Goal: Task Accomplishment & Management: Complete application form

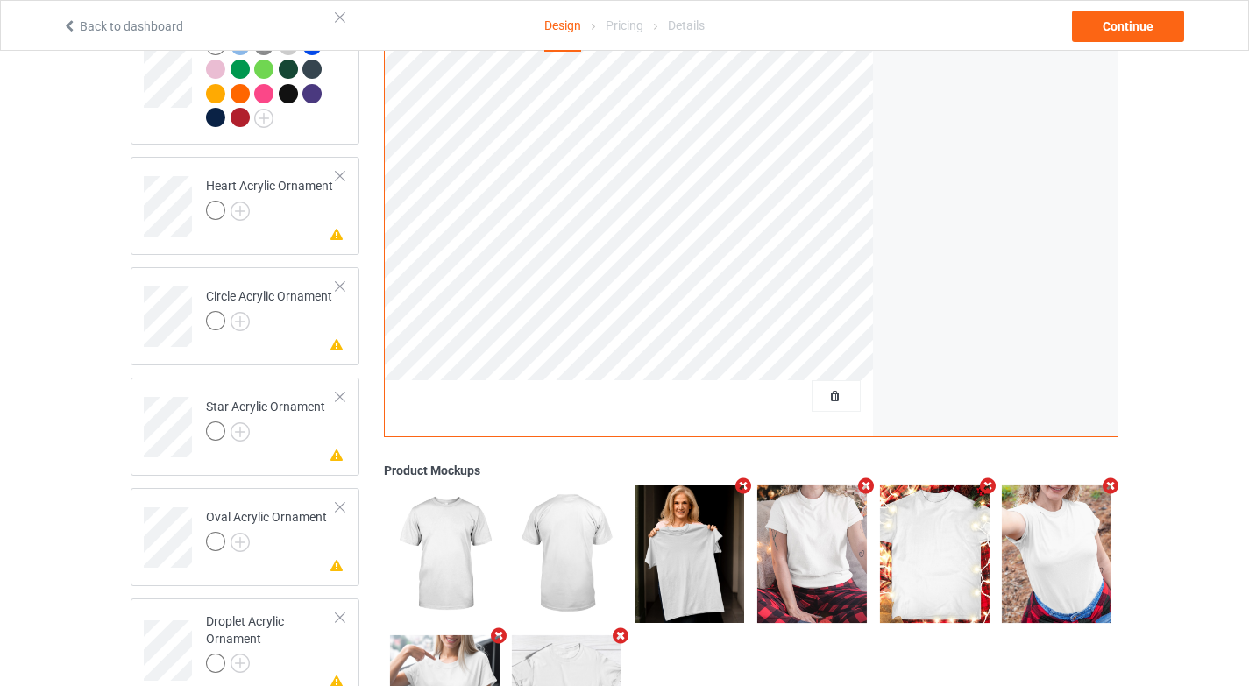
scroll to position [1907, 0]
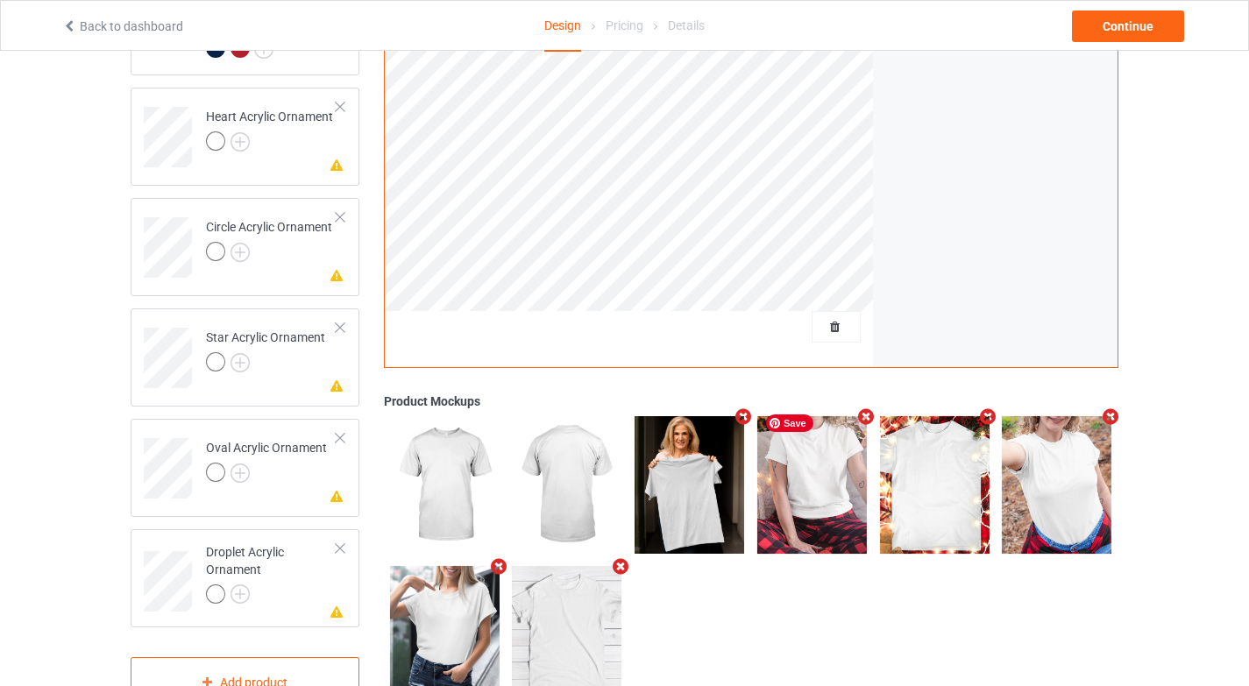
click at [831, 311] on div at bounding box center [836, 327] width 49 height 32
click at [831, 320] on span "Delete all designs" at bounding box center [796, 327] width 93 height 14
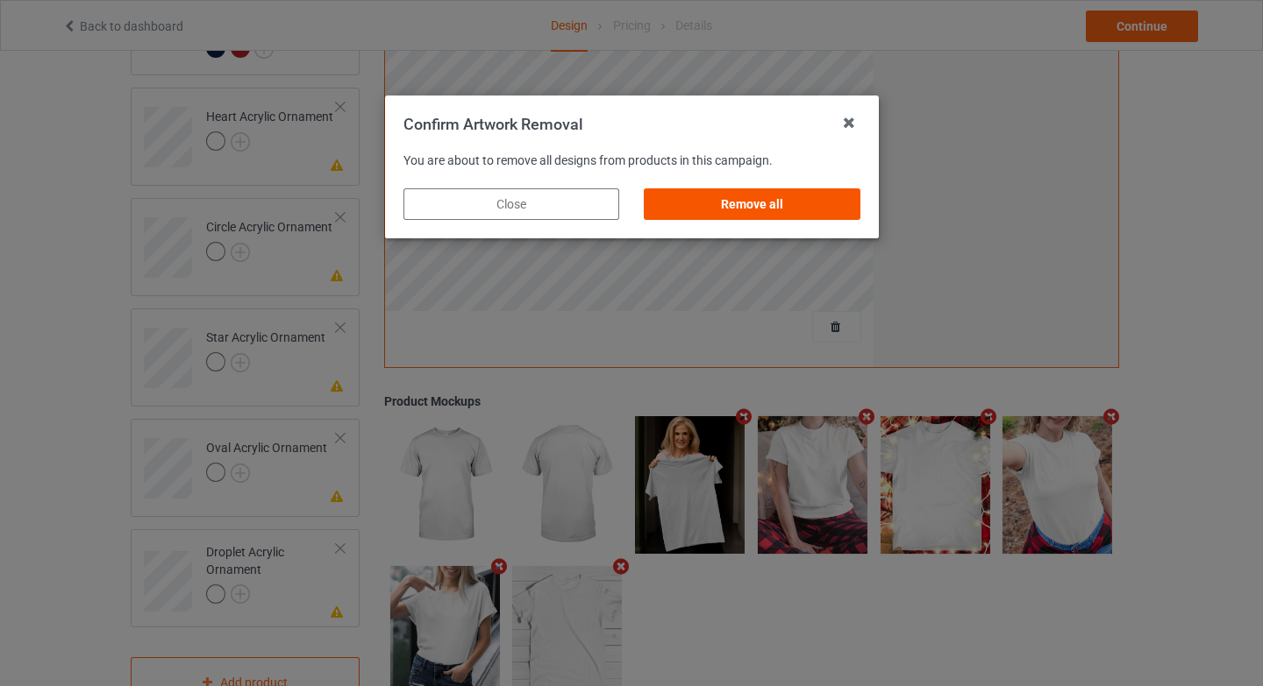
click at [814, 194] on div "Remove all" at bounding box center [752, 205] width 216 height 32
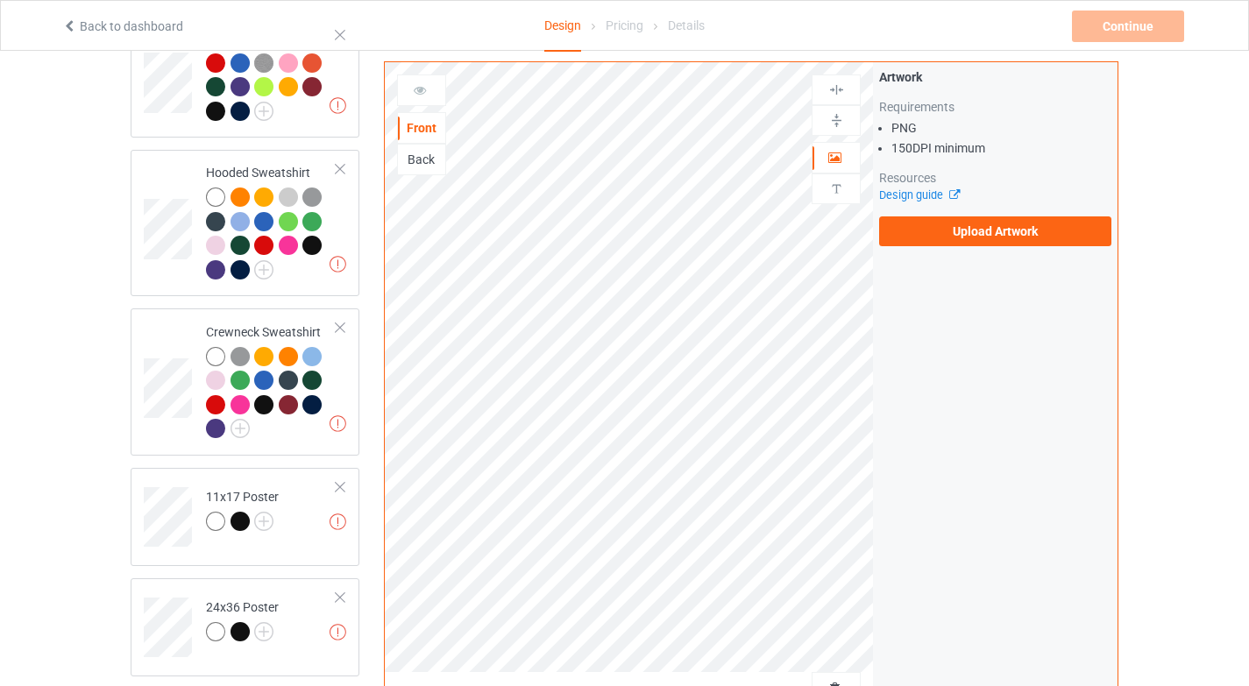
scroll to position [0, 0]
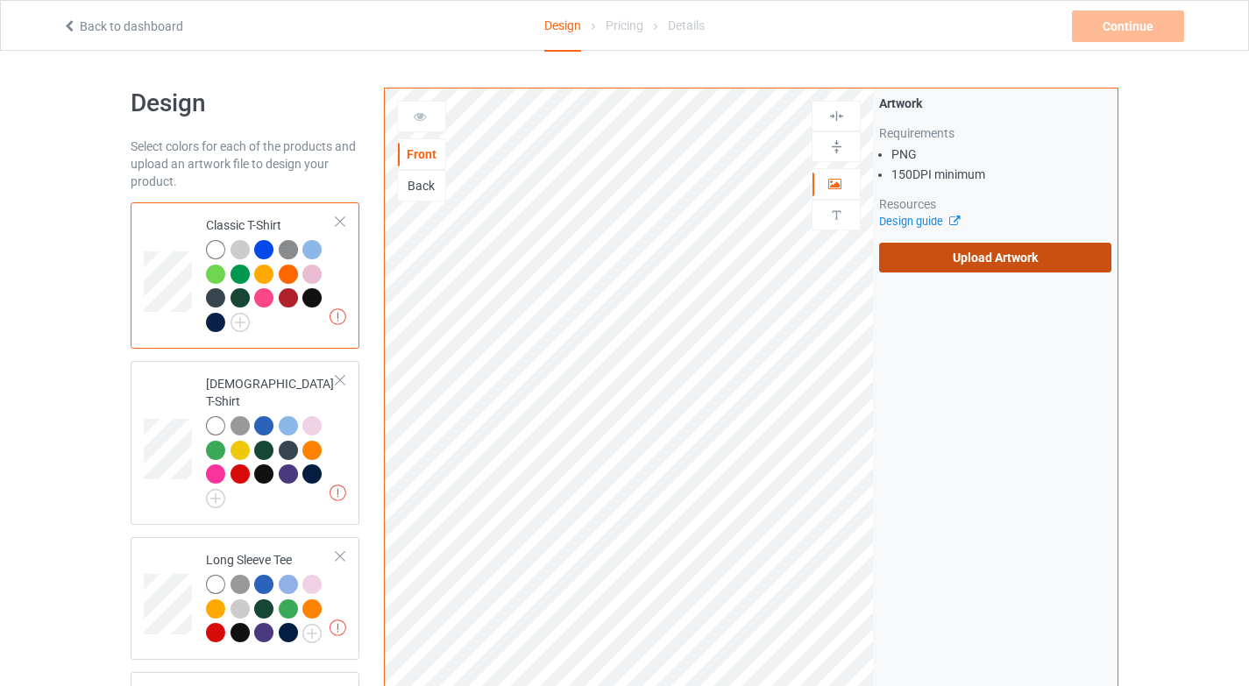
click at [957, 269] on label "Upload Artwork" at bounding box center [995, 258] width 232 height 30
click at [0, 0] on input "Upload Artwork" at bounding box center [0, 0] width 0 height 0
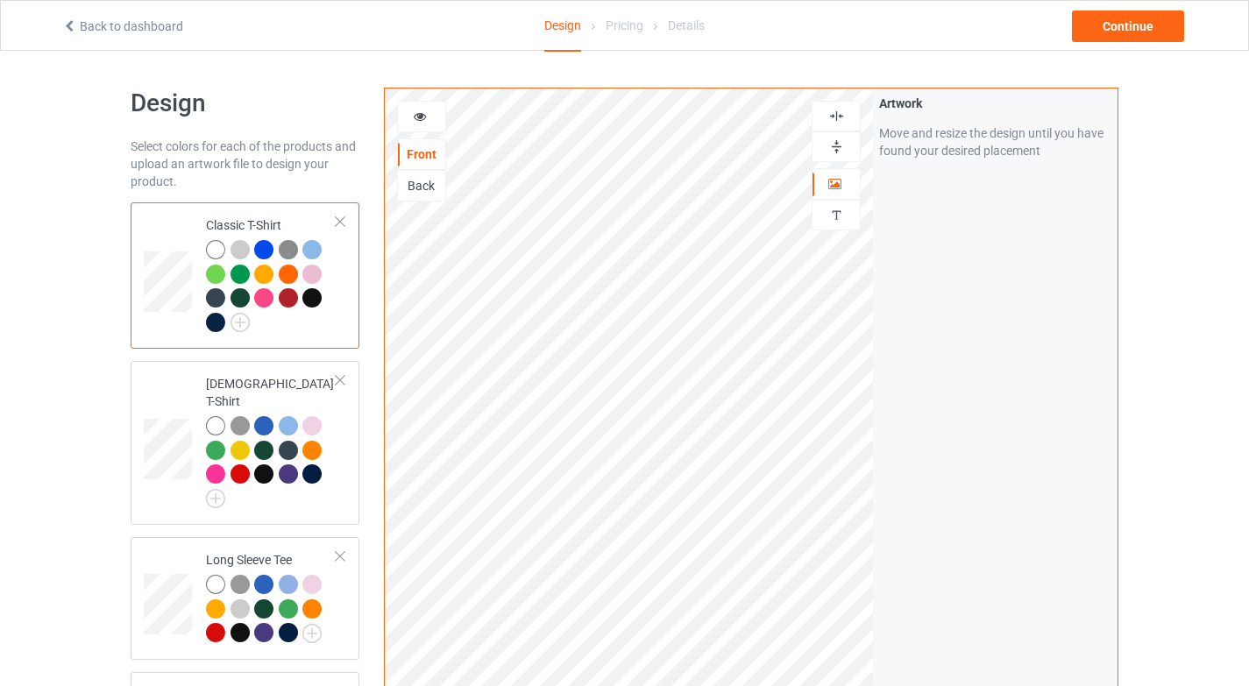
click at [857, 106] on div at bounding box center [836, 116] width 49 height 31
click at [849, 114] on div at bounding box center [836, 116] width 47 height 17
click at [838, 146] on img at bounding box center [837, 147] width 17 height 17
click at [440, 116] on div at bounding box center [421, 117] width 47 height 18
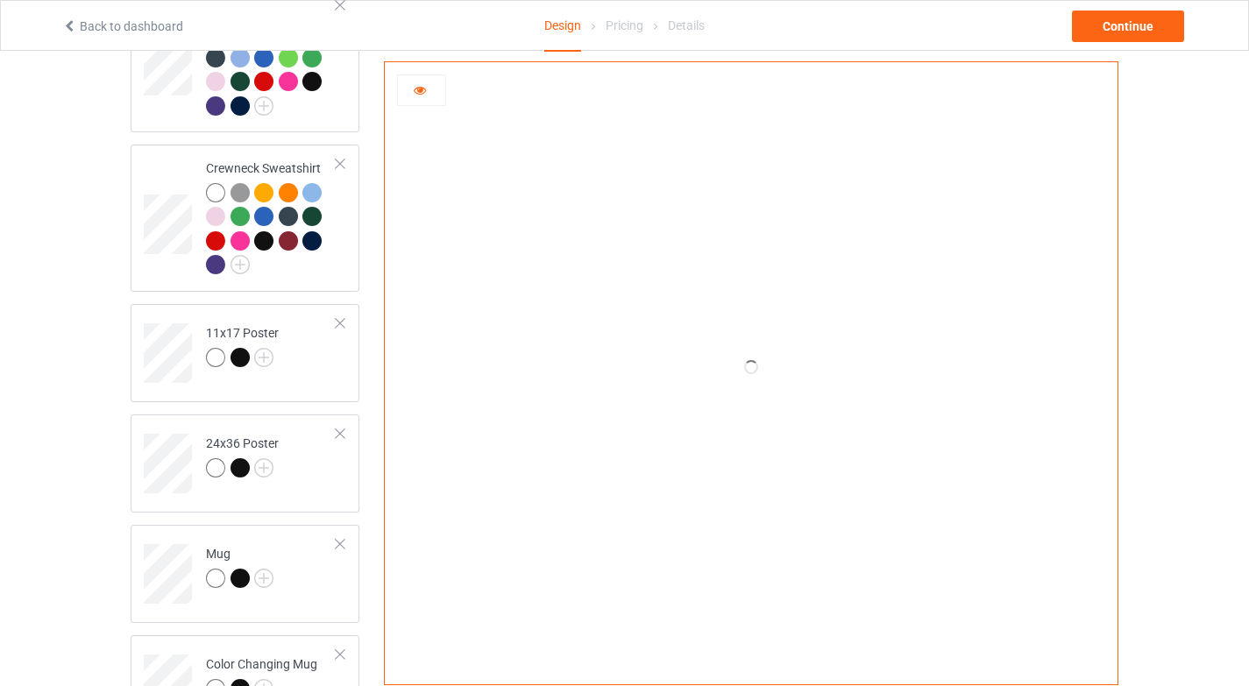
scroll to position [841, 0]
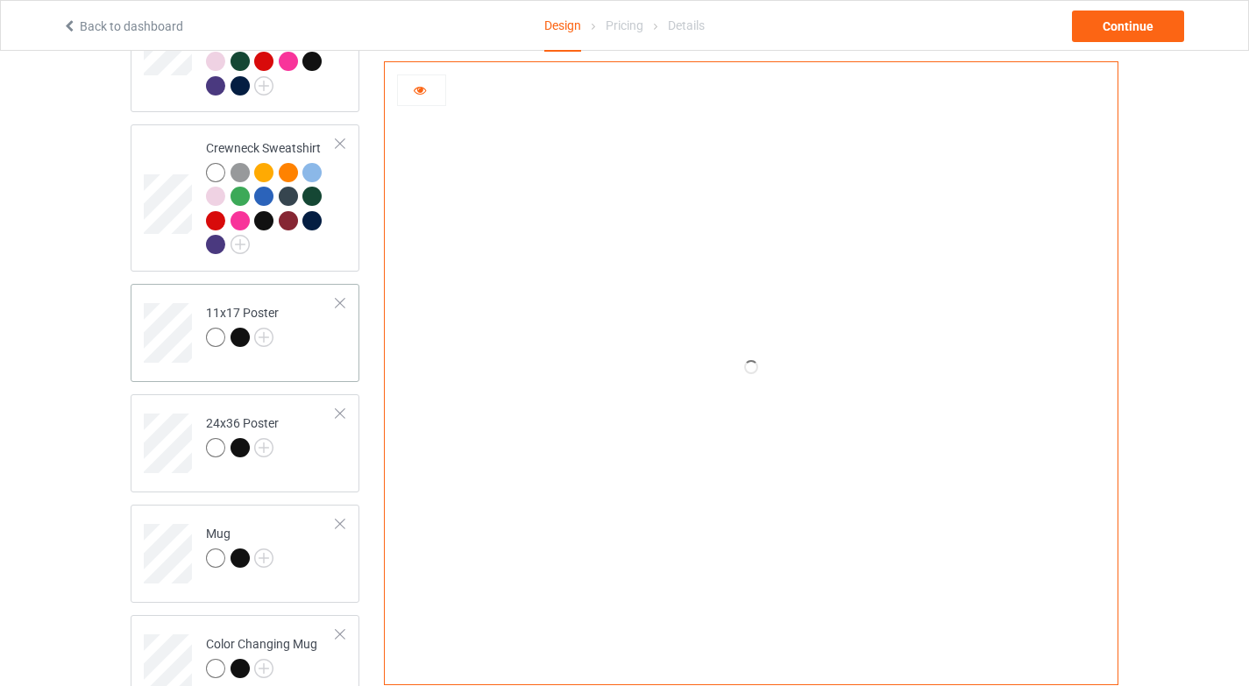
click at [303, 352] on div "11x17 Poster" at bounding box center [245, 333] width 229 height 98
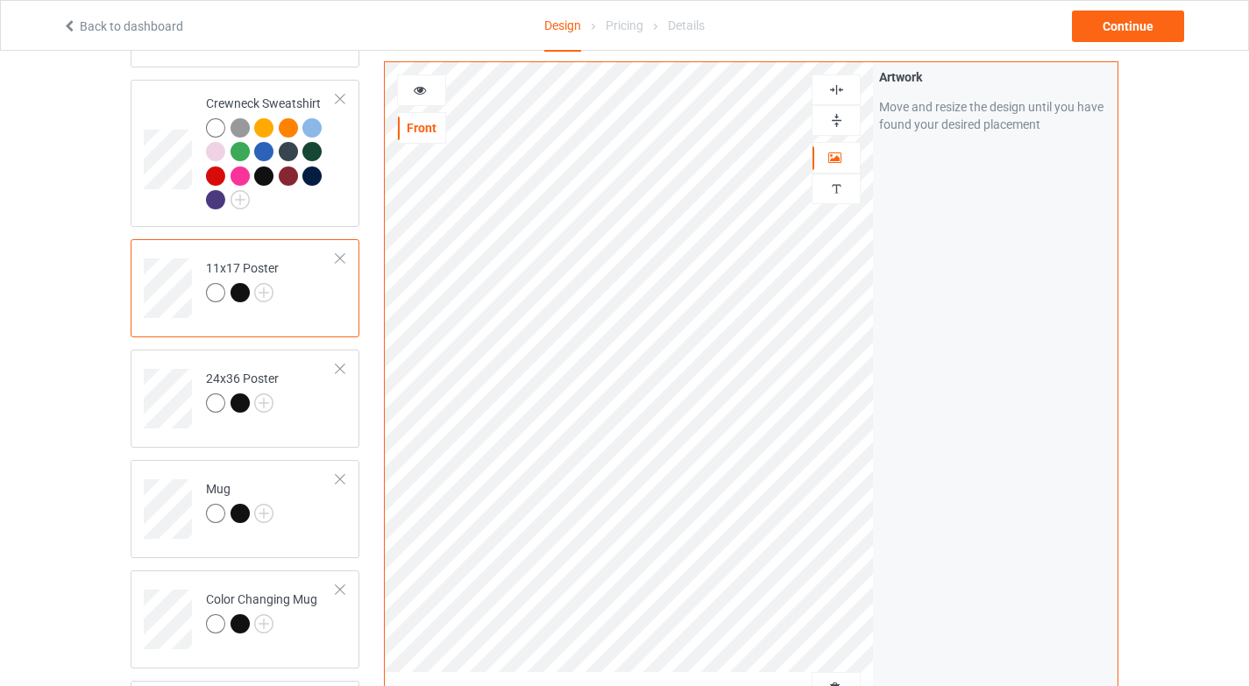
scroll to position [886, 0]
click at [331, 408] on td "24x36 Poster" at bounding box center [271, 392] width 150 height 73
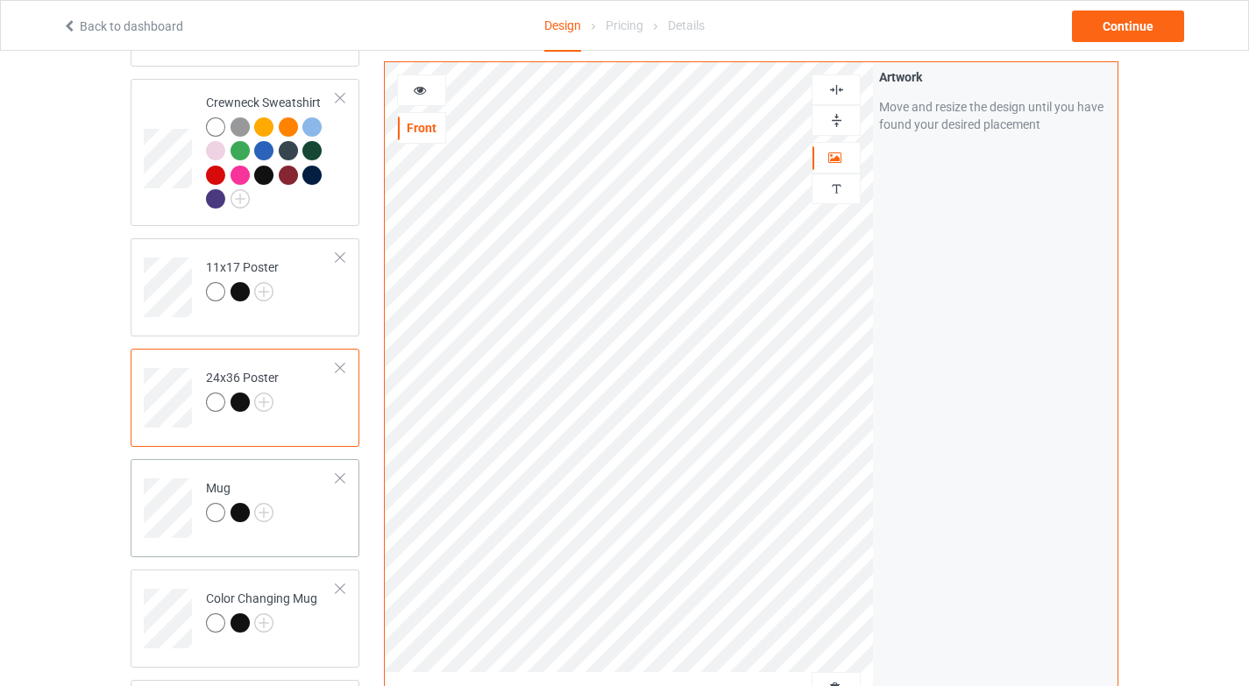
click at [325, 517] on td "Mug" at bounding box center [271, 502] width 150 height 73
click at [841, 113] on img at bounding box center [837, 120] width 17 height 17
click at [289, 614] on div at bounding box center [261, 626] width 111 height 25
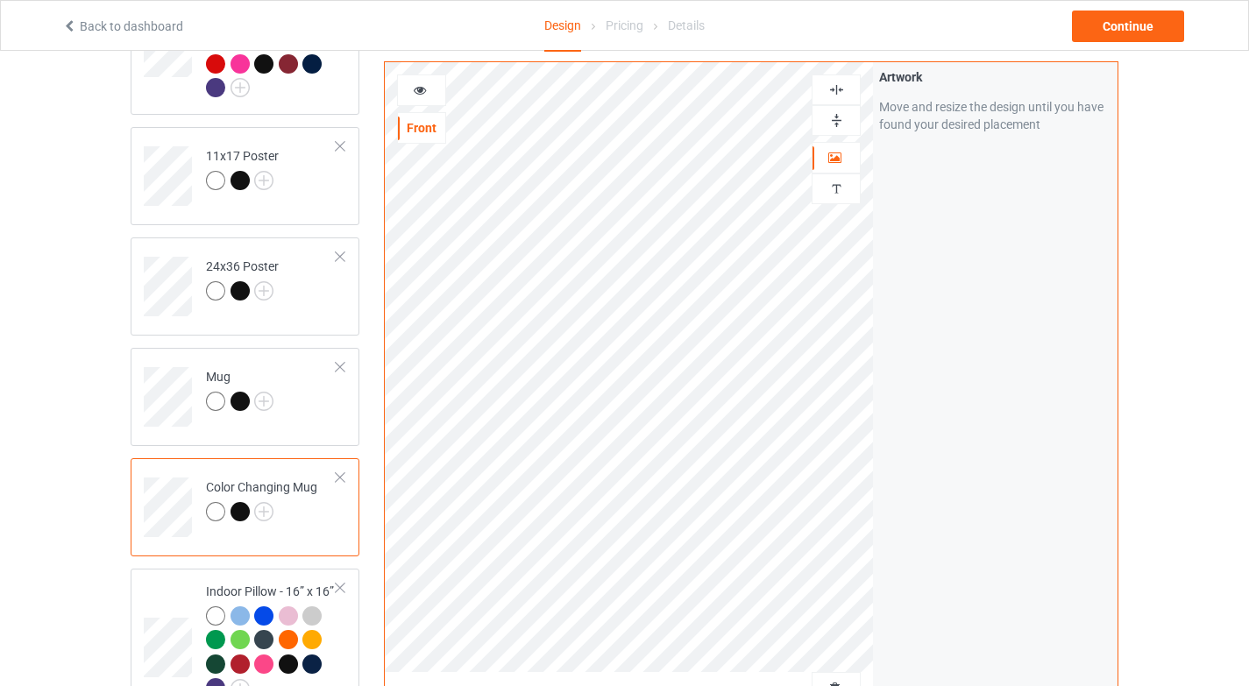
scroll to position [999, 0]
click at [338, 628] on td "Missing artwork on 1 side(s) Indoor Pillow - 16” x 16”" at bounding box center [271, 641] width 150 height 132
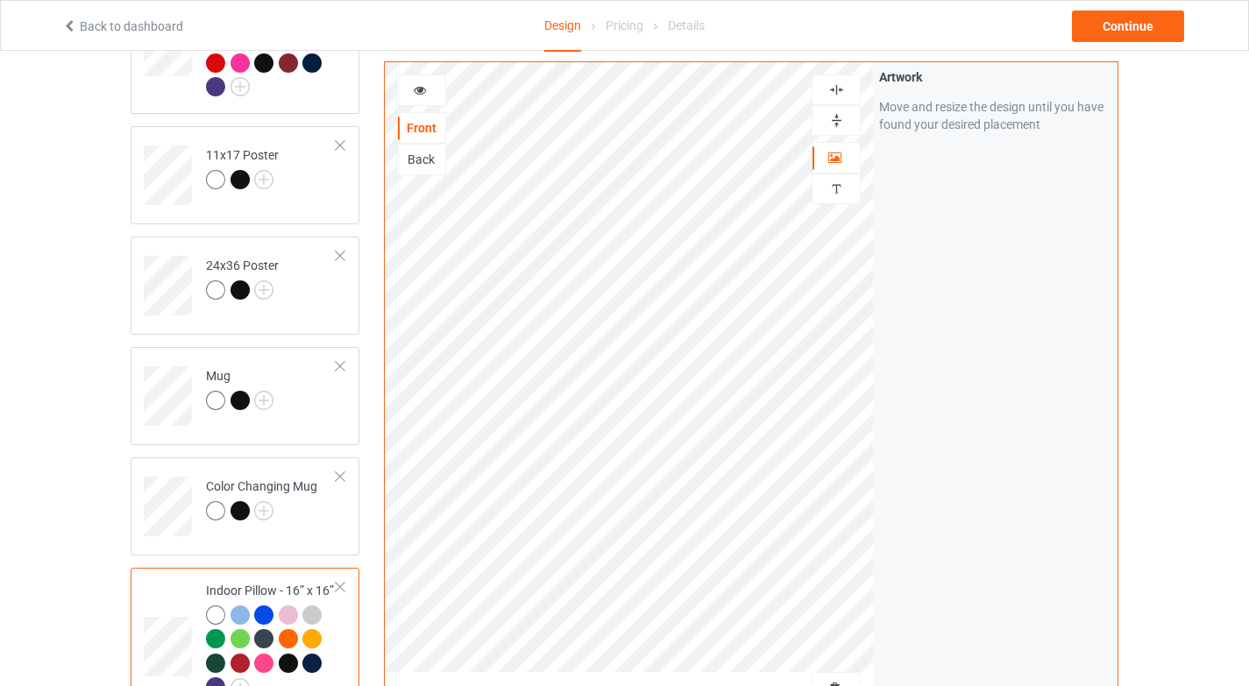
click at [843, 93] on img at bounding box center [837, 90] width 17 height 17
click at [843, 129] on div at bounding box center [836, 120] width 49 height 31
click at [832, 121] on img at bounding box center [837, 120] width 17 height 17
click at [836, 87] on img at bounding box center [837, 90] width 17 height 17
click at [846, 120] on div at bounding box center [836, 120] width 47 height 17
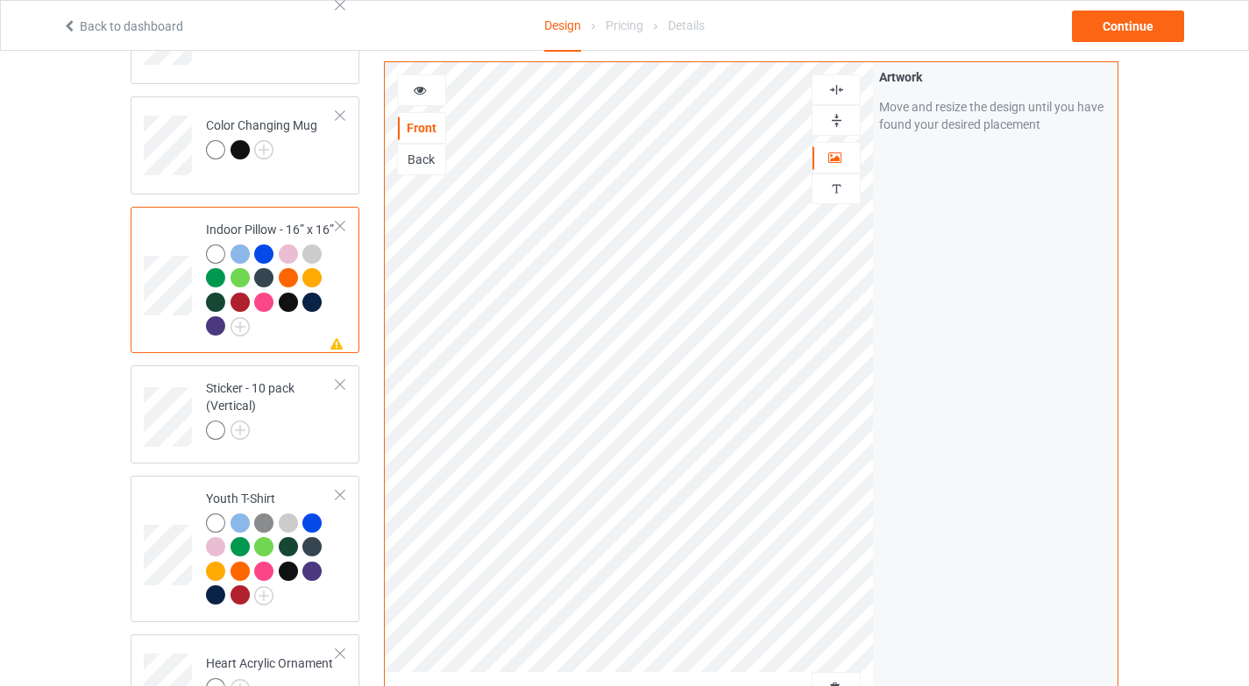
scroll to position [1362, 0]
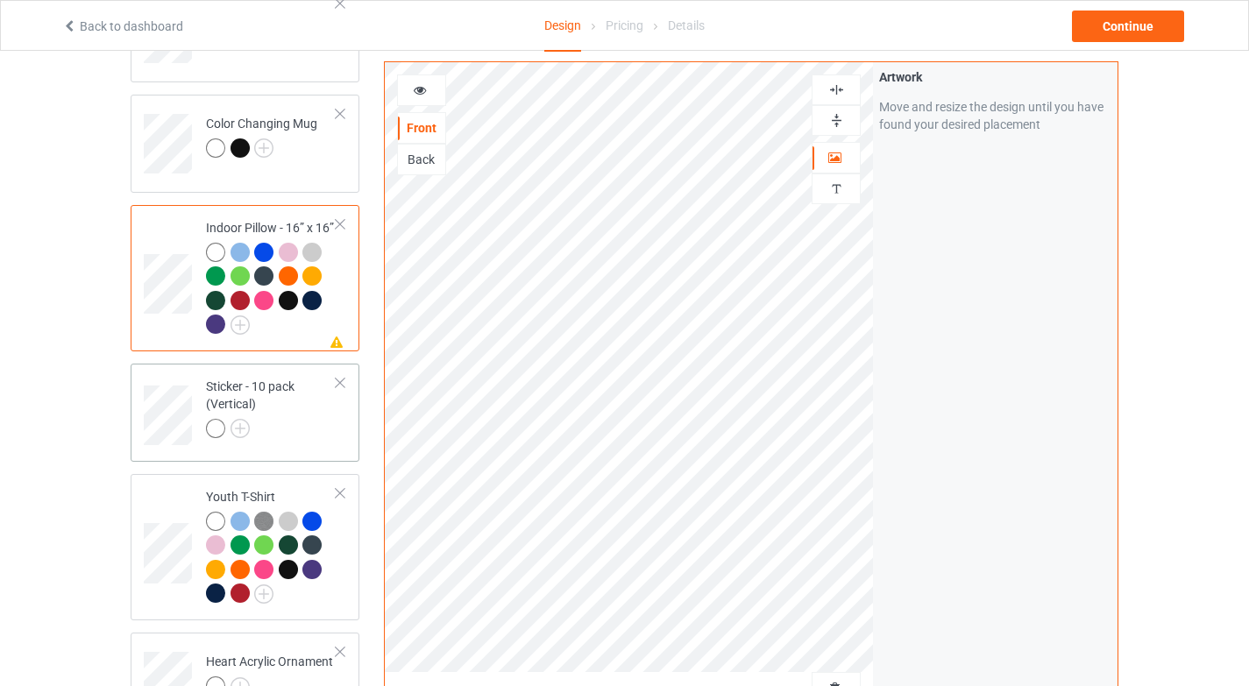
click at [307, 402] on div "Sticker - 10 pack (Vertical)" at bounding box center [271, 408] width 131 height 60
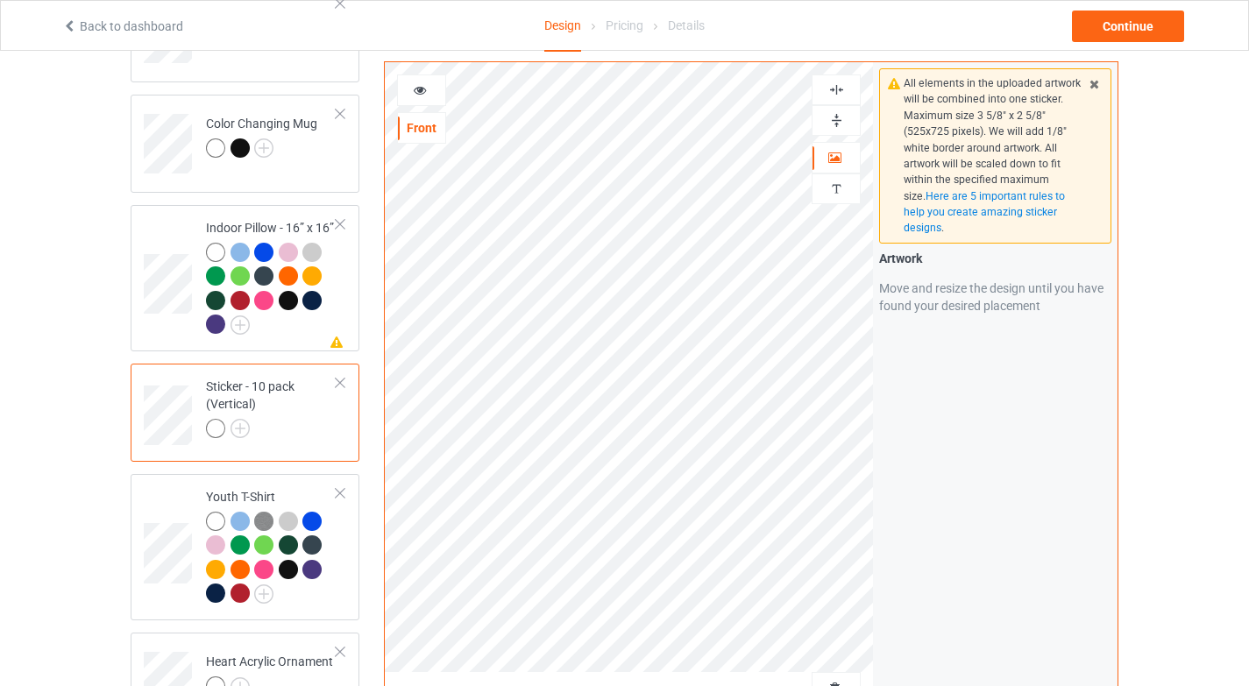
click at [840, 93] on img at bounding box center [837, 90] width 17 height 17
click at [841, 117] on img at bounding box center [837, 120] width 17 height 17
click at [842, 91] on img at bounding box center [837, 90] width 17 height 17
click at [844, 123] on img at bounding box center [837, 120] width 17 height 17
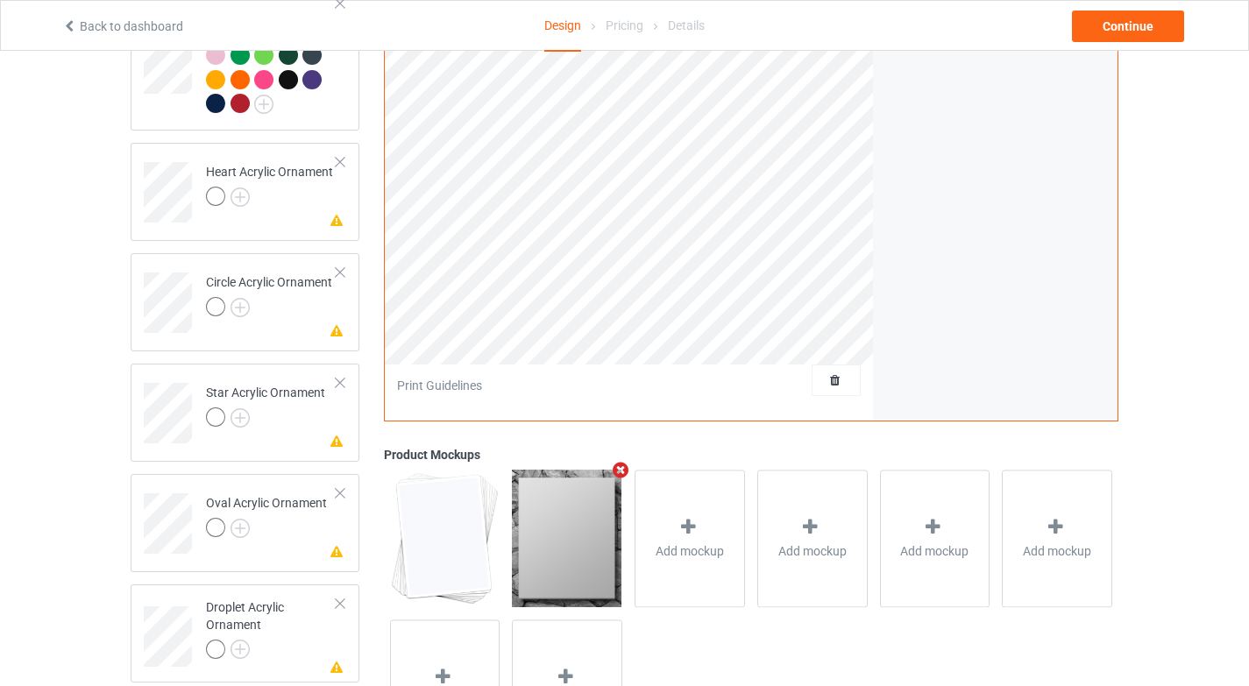
scroll to position [1867, 0]
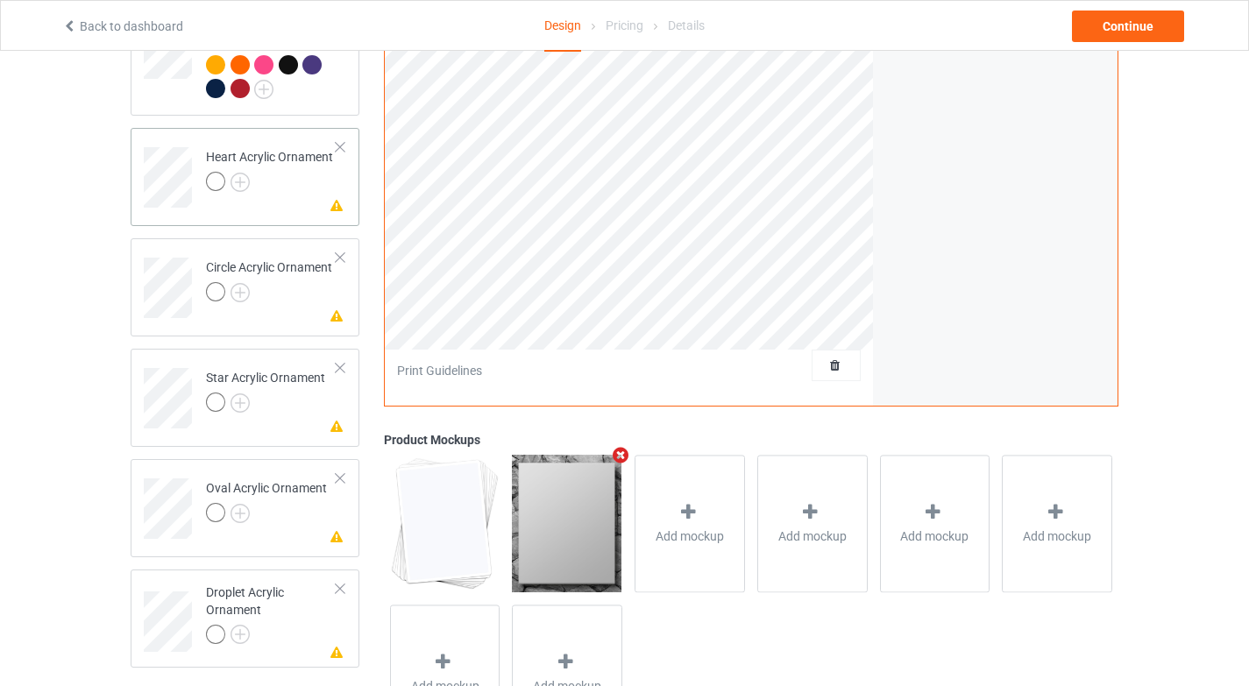
click at [303, 184] on div at bounding box center [269, 184] width 127 height 25
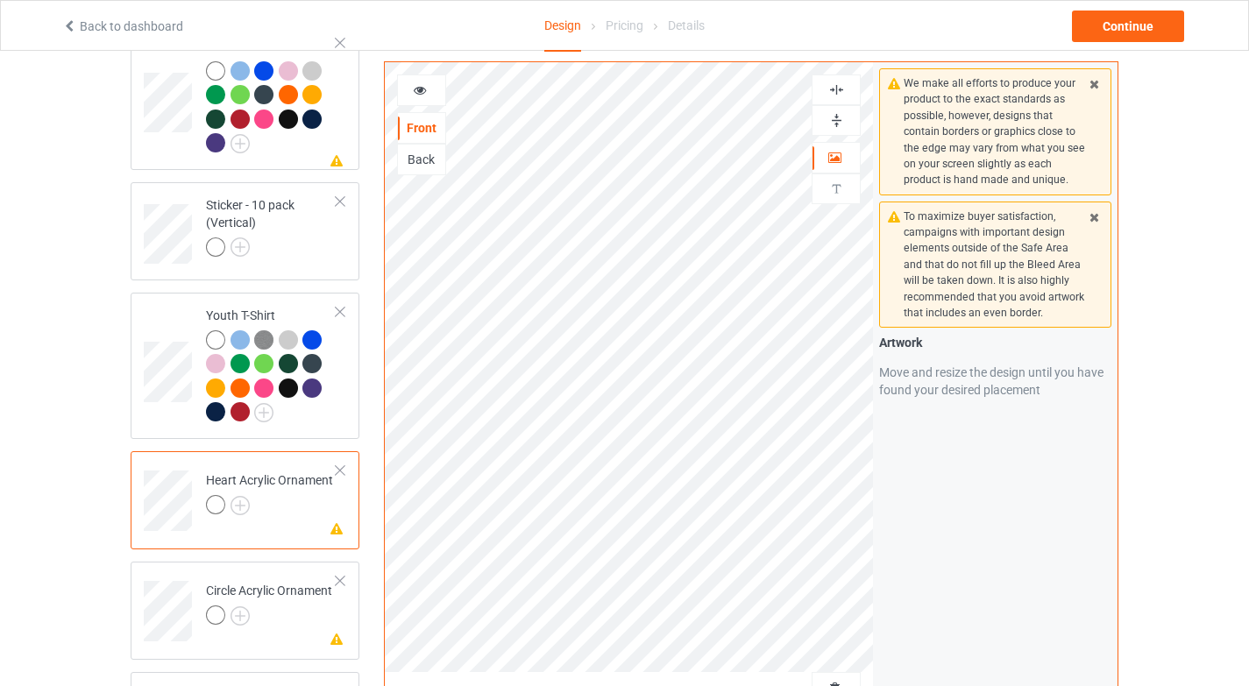
scroll to position [871, 0]
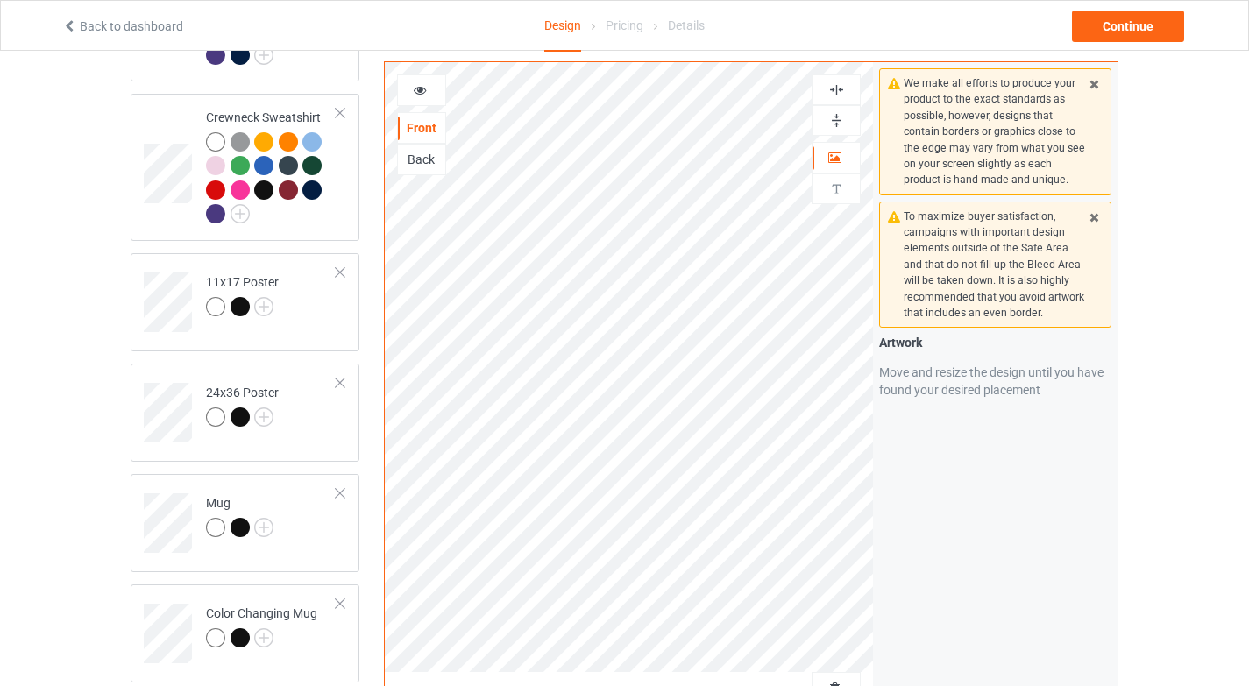
click at [843, 86] on img at bounding box center [837, 90] width 17 height 17
click at [844, 122] on div at bounding box center [836, 120] width 47 height 17
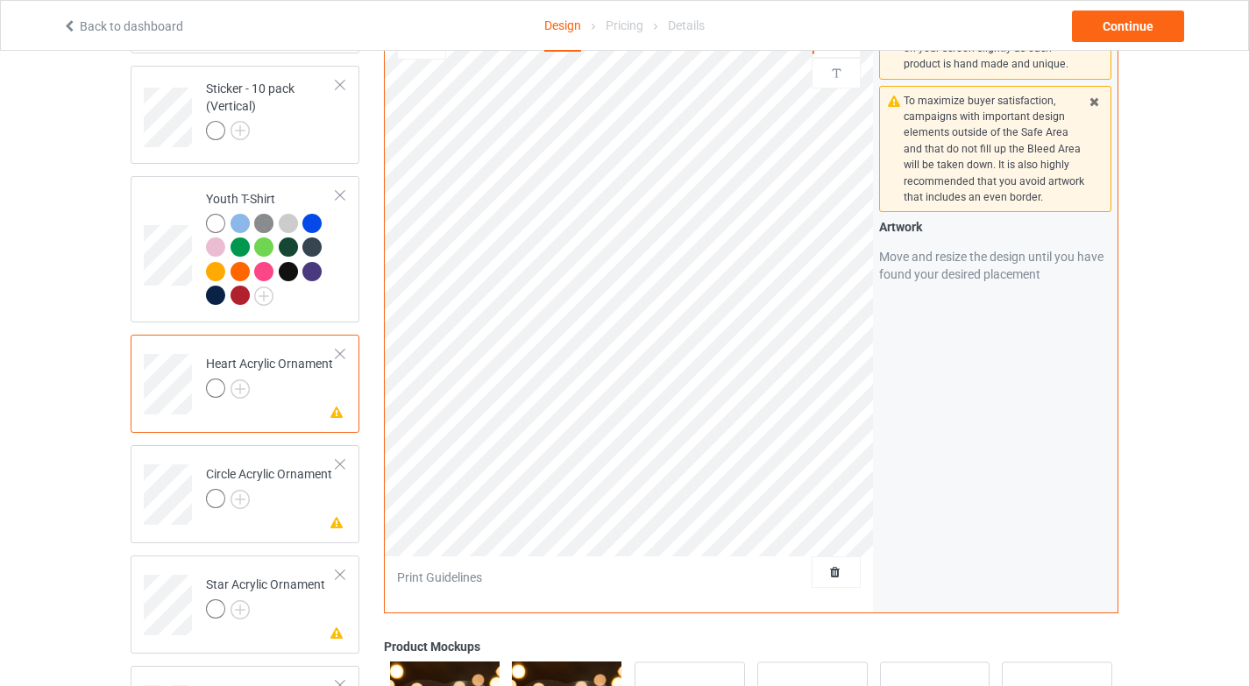
scroll to position [1666, 0]
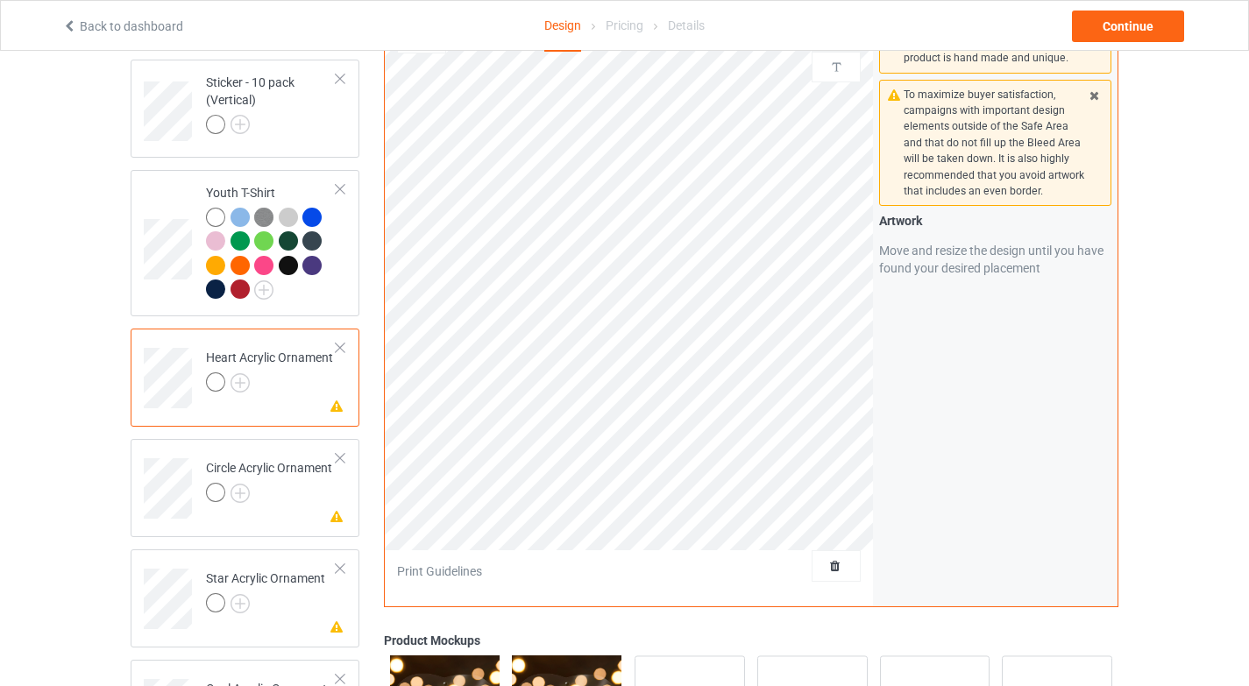
click at [280, 483] on div at bounding box center [269, 495] width 126 height 25
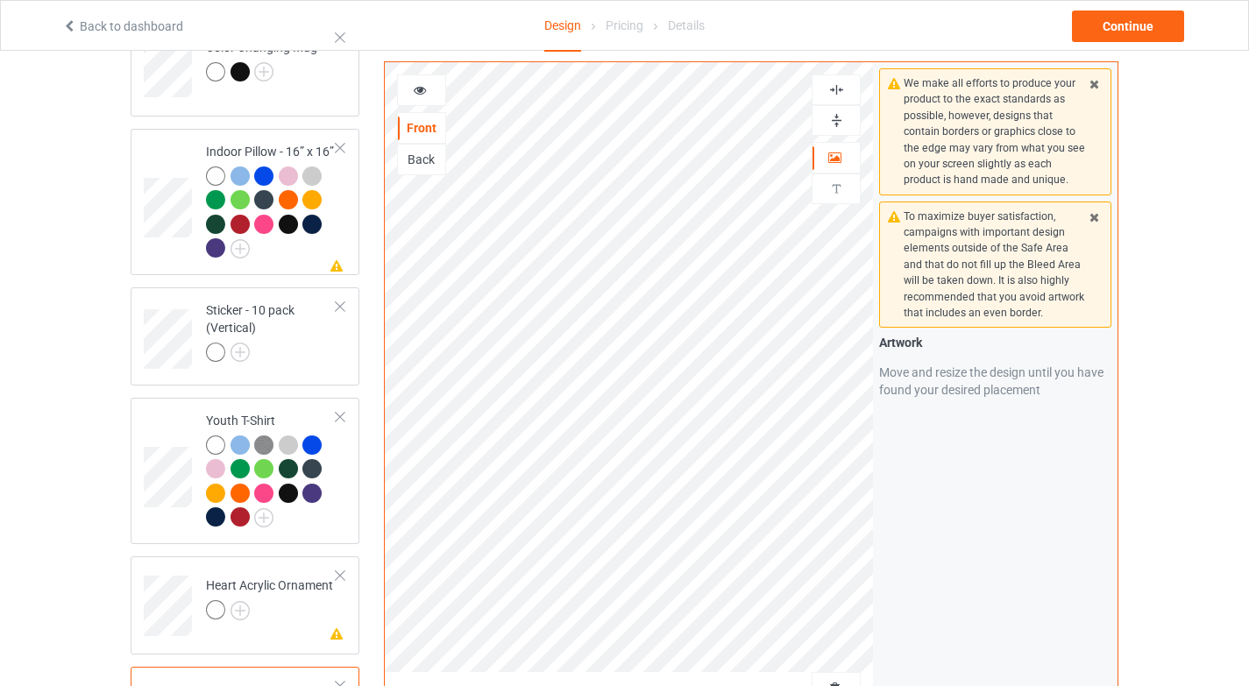
scroll to position [1853, 0]
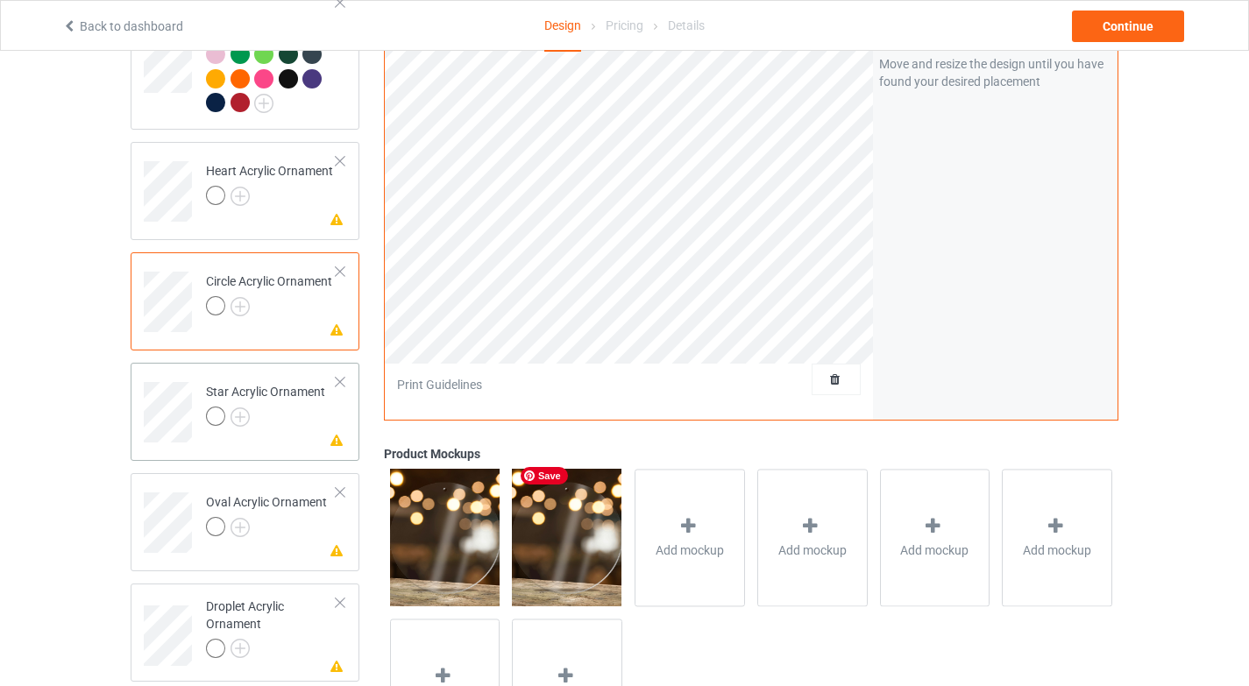
click at [291, 407] on div at bounding box center [265, 419] width 119 height 25
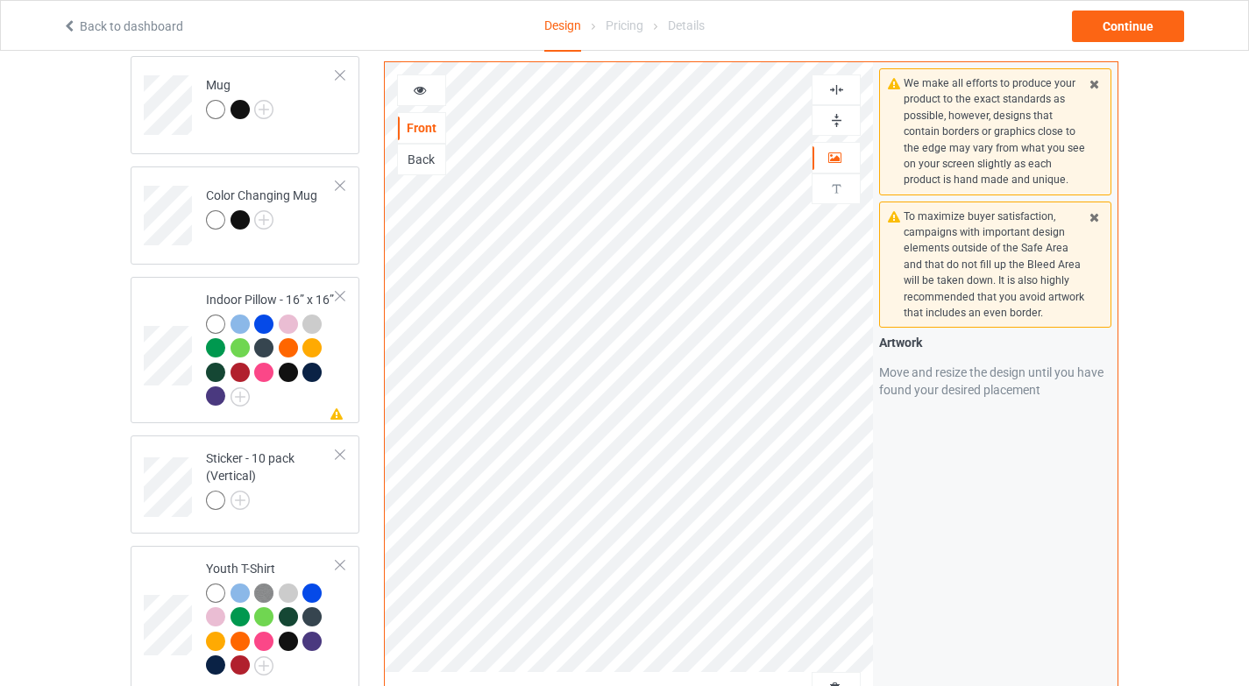
scroll to position [1289, 0]
click at [827, 87] on div at bounding box center [836, 90] width 47 height 17
click at [838, 120] on img at bounding box center [837, 120] width 17 height 17
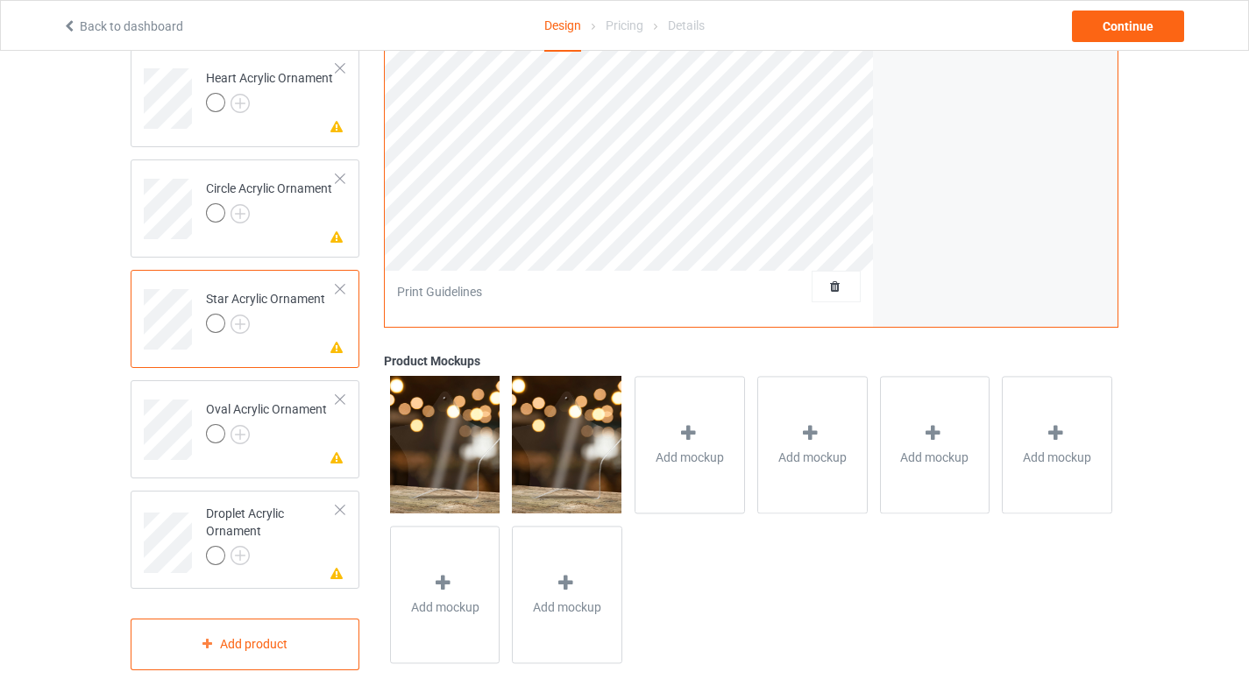
scroll to position [1955, 0]
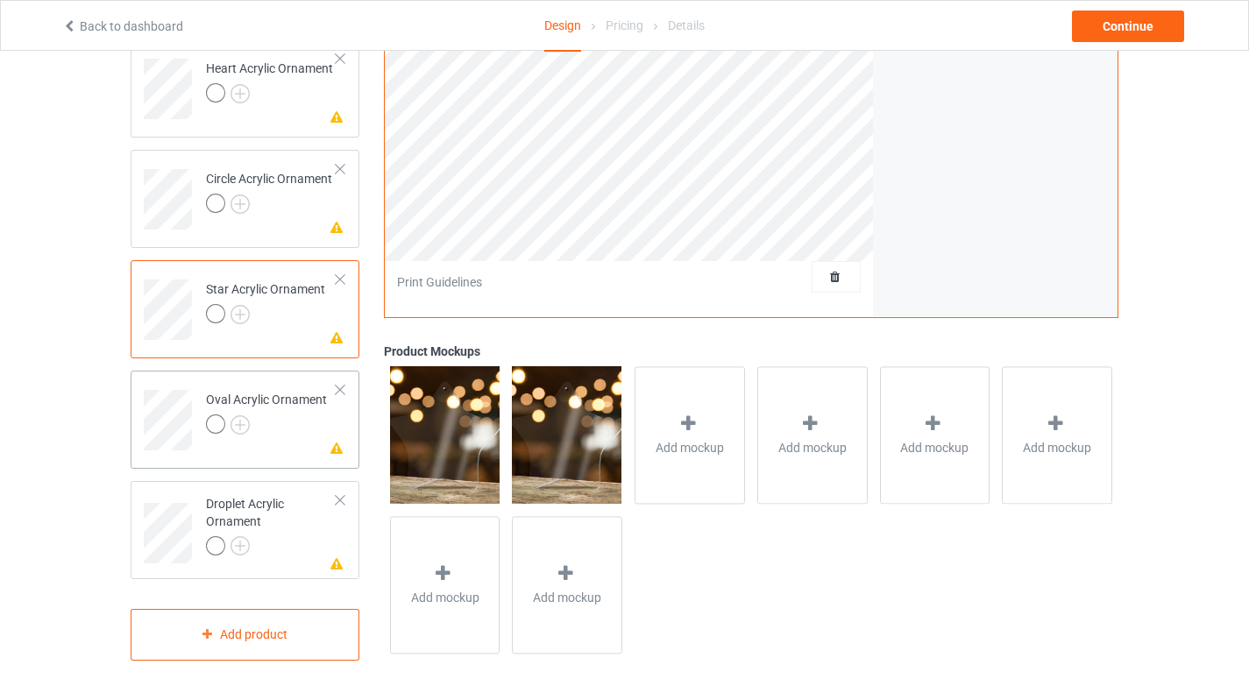
click at [270, 437] on td "Missing artwork on 1 side(s) Oval Acrylic Ornament" at bounding box center [271, 414] width 150 height 73
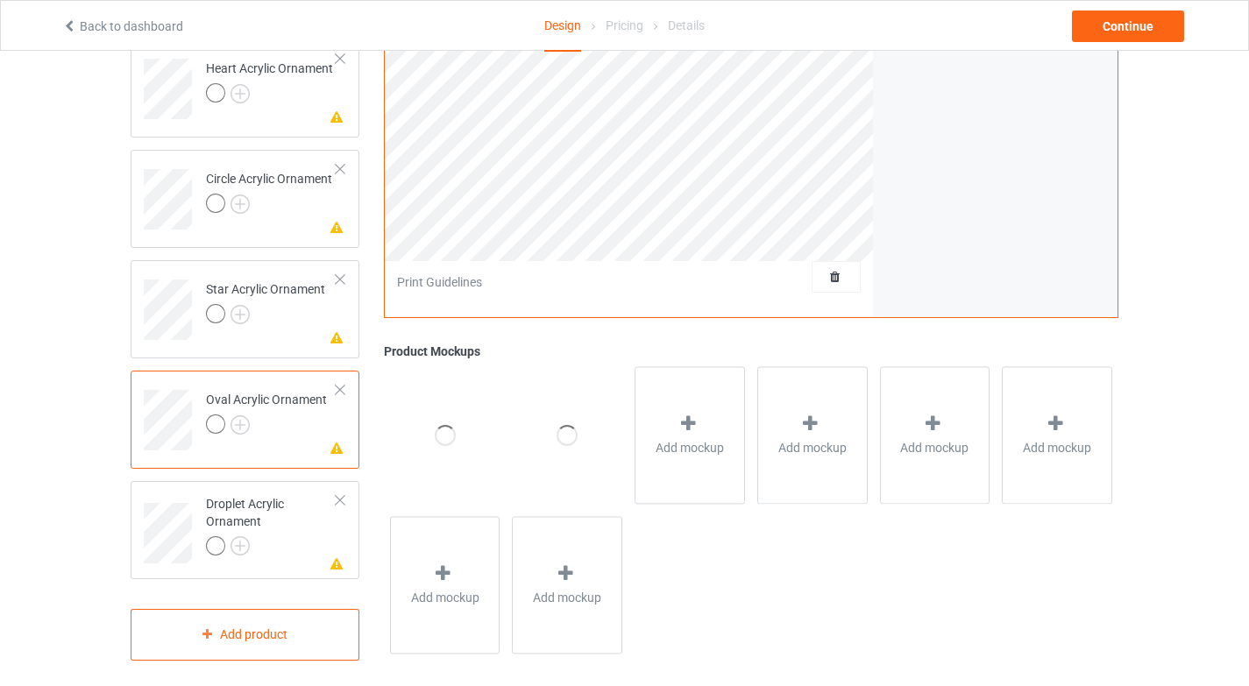
scroll to position [520, 0]
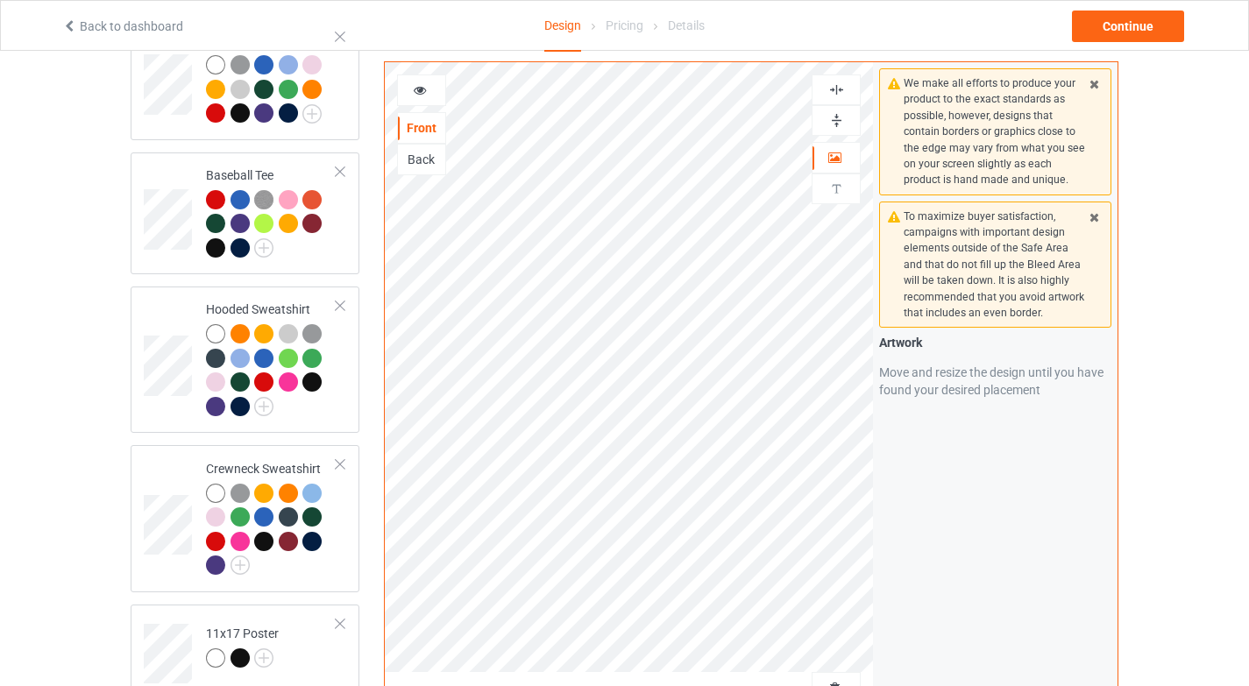
click at [843, 89] on img at bounding box center [837, 90] width 17 height 17
click at [840, 117] on img at bounding box center [837, 120] width 17 height 17
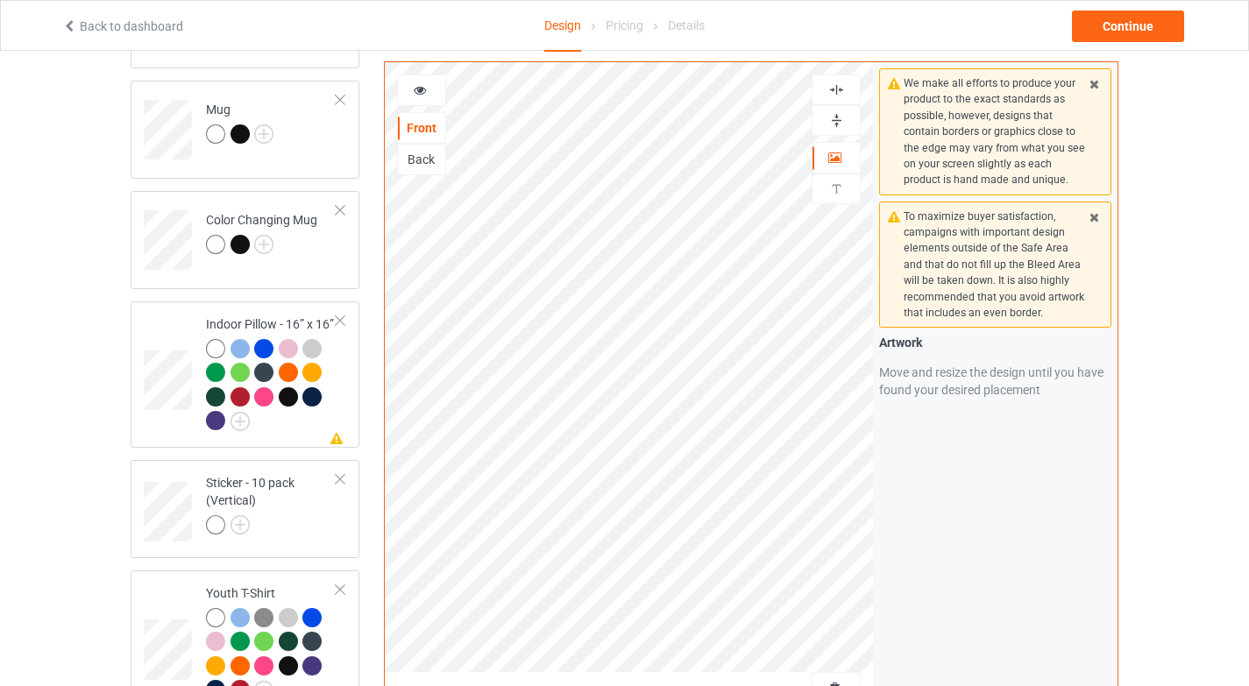
scroll to position [1955, 0]
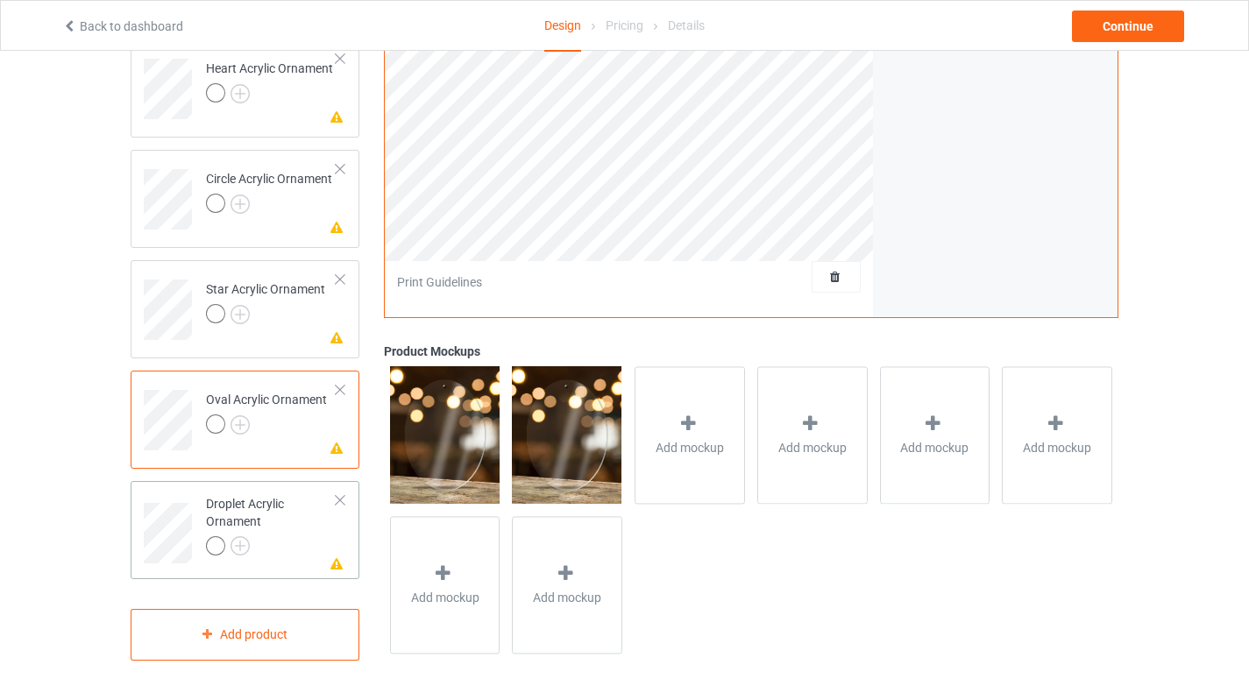
click at [285, 519] on div "Droplet Acrylic Ornament" at bounding box center [271, 525] width 131 height 60
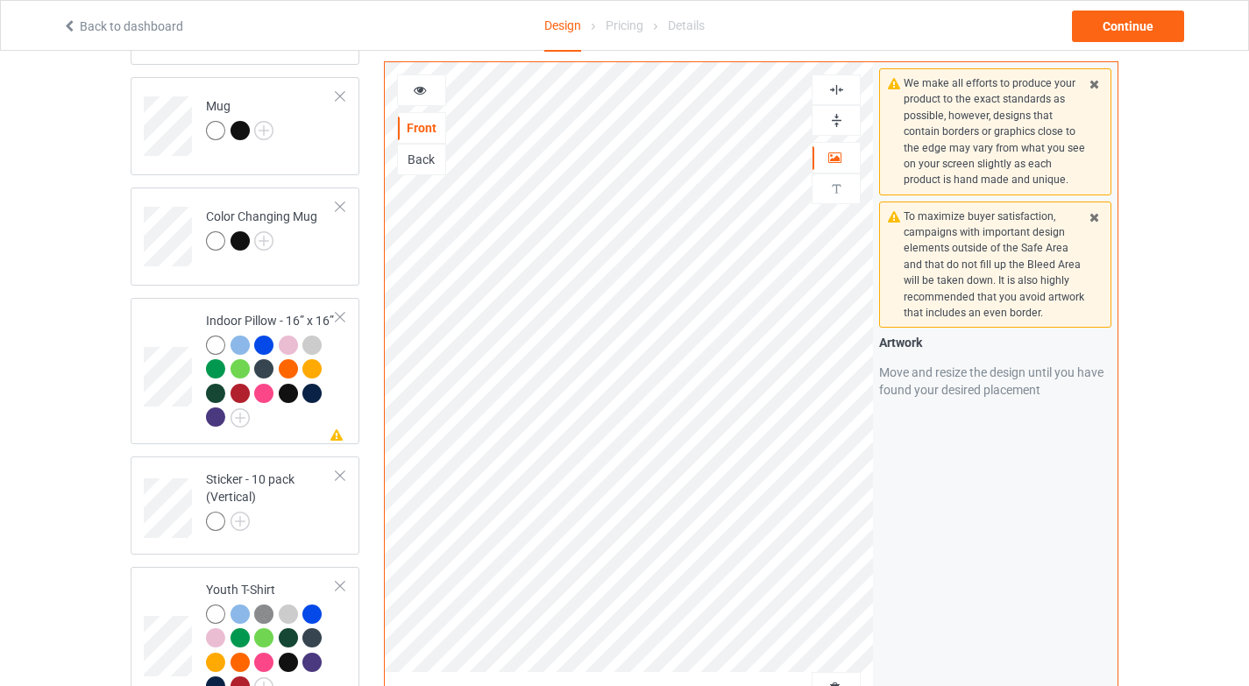
scroll to position [527, 0]
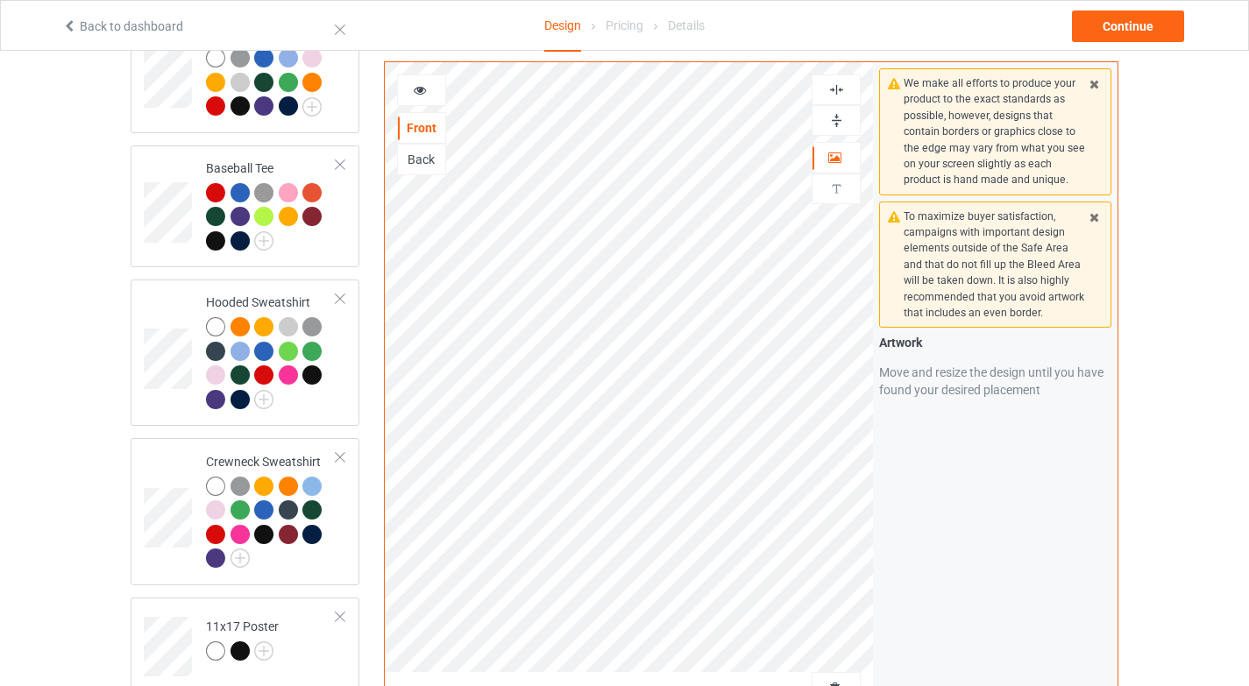
drag, startPoint x: 827, startPoint y: 90, endPoint x: 836, endPoint y: 94, distance: 10.3
click at [829, 90] on img at bounding box center [837, 90] width 17 height 17
click at [840, 112] on img at bounding box center [837, 120] width 17 height 17
click at [418, 85] on icon at bounding box center [420, 88] width 15 height 12
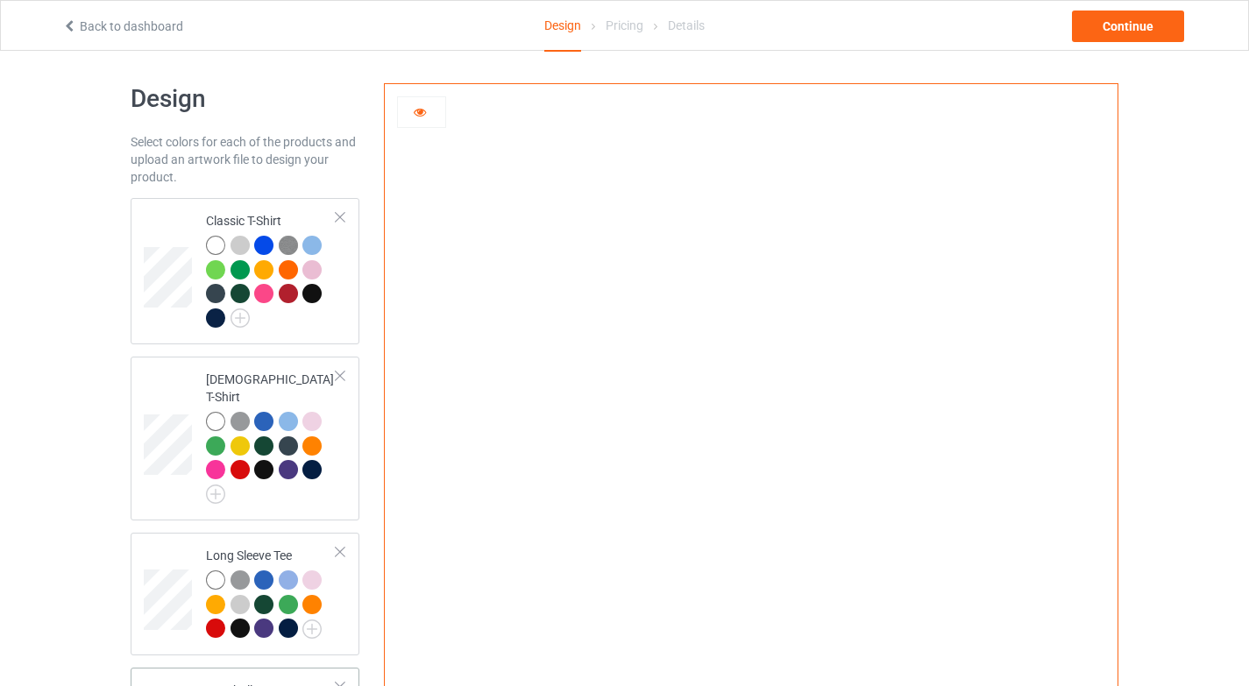
scroll to position [0, 0]
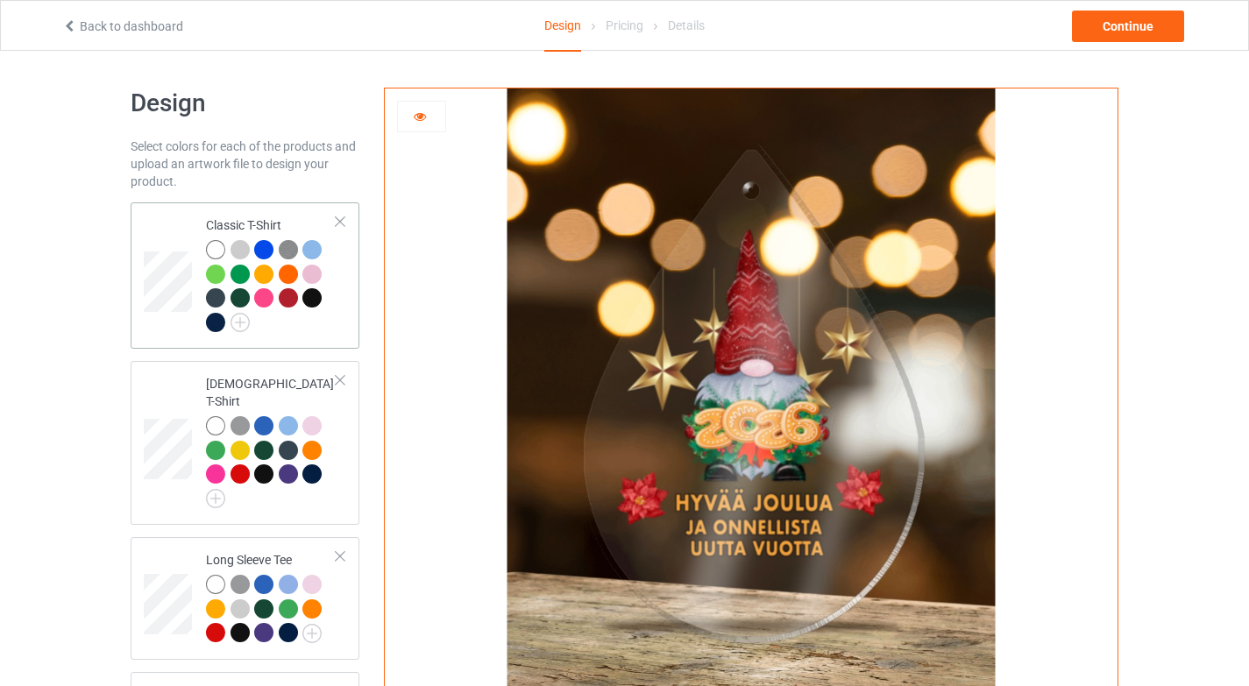
click at [325, 331] on div at bounding box center [271, 288] width 131 height 96
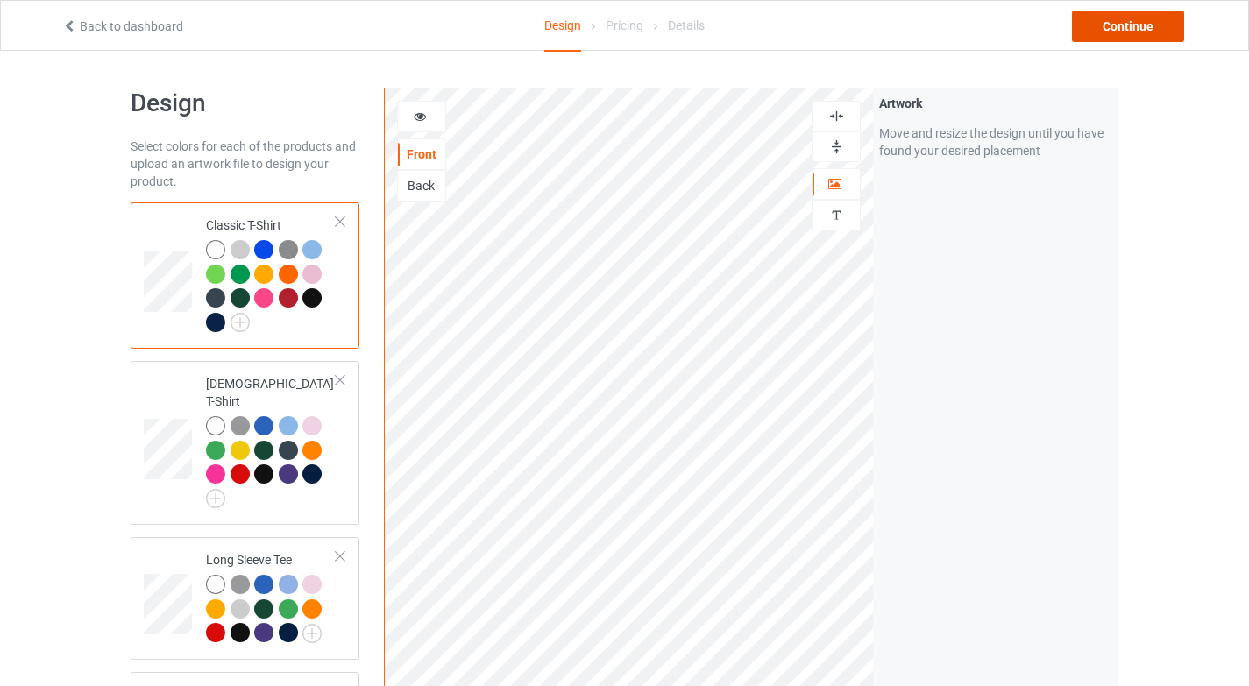
click at [1166, 22] on div "Continue" at bounding box center [1128, 27] width 112 height 32
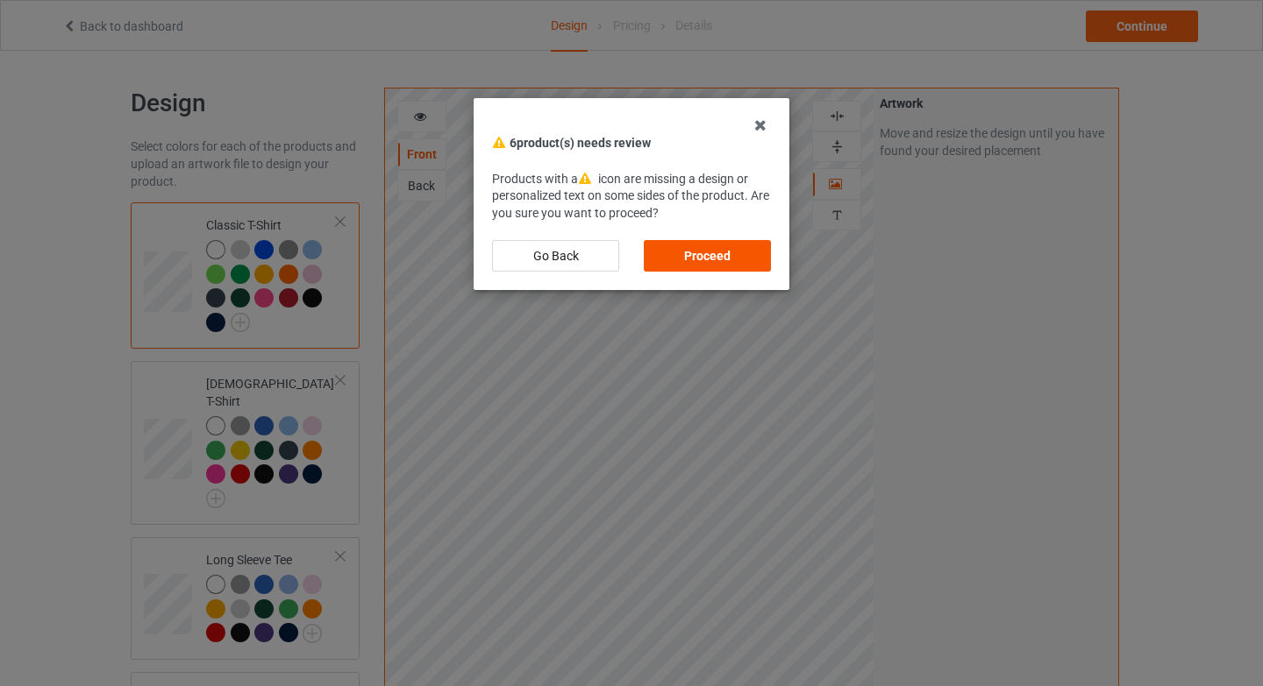
click at [693, 250] on div "Proceed" at bounding box center [707, 256] width 127 height 32
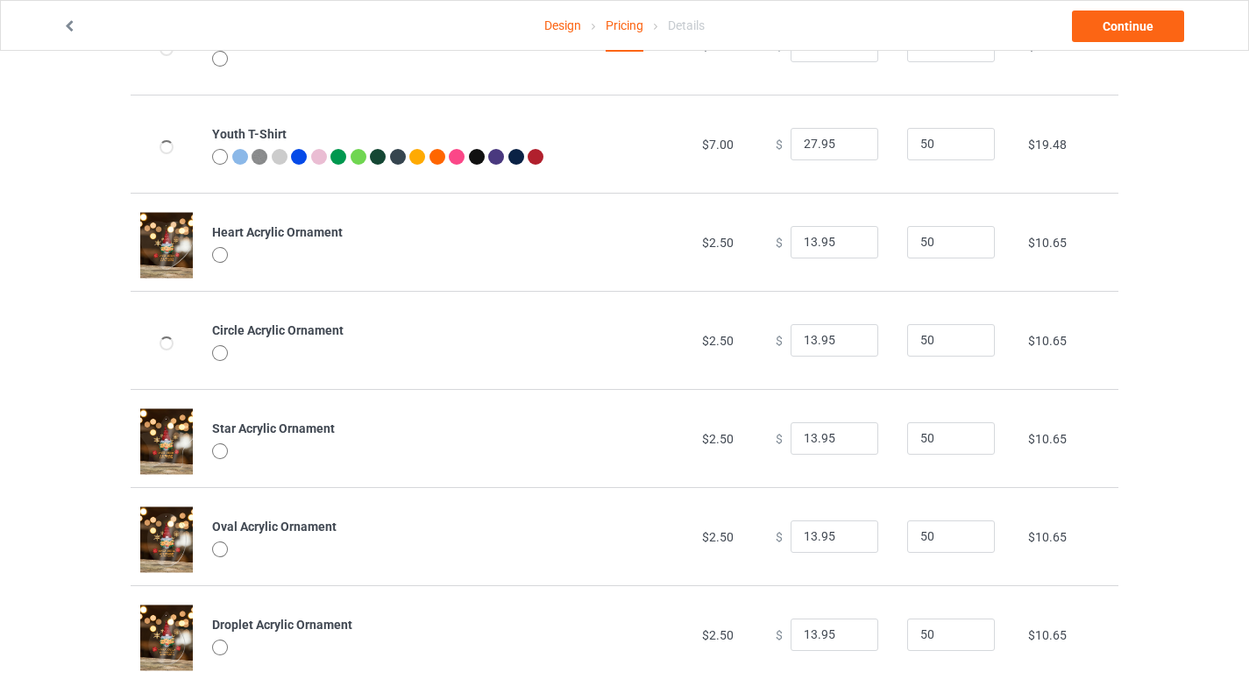
scroll to position [1405, 0]
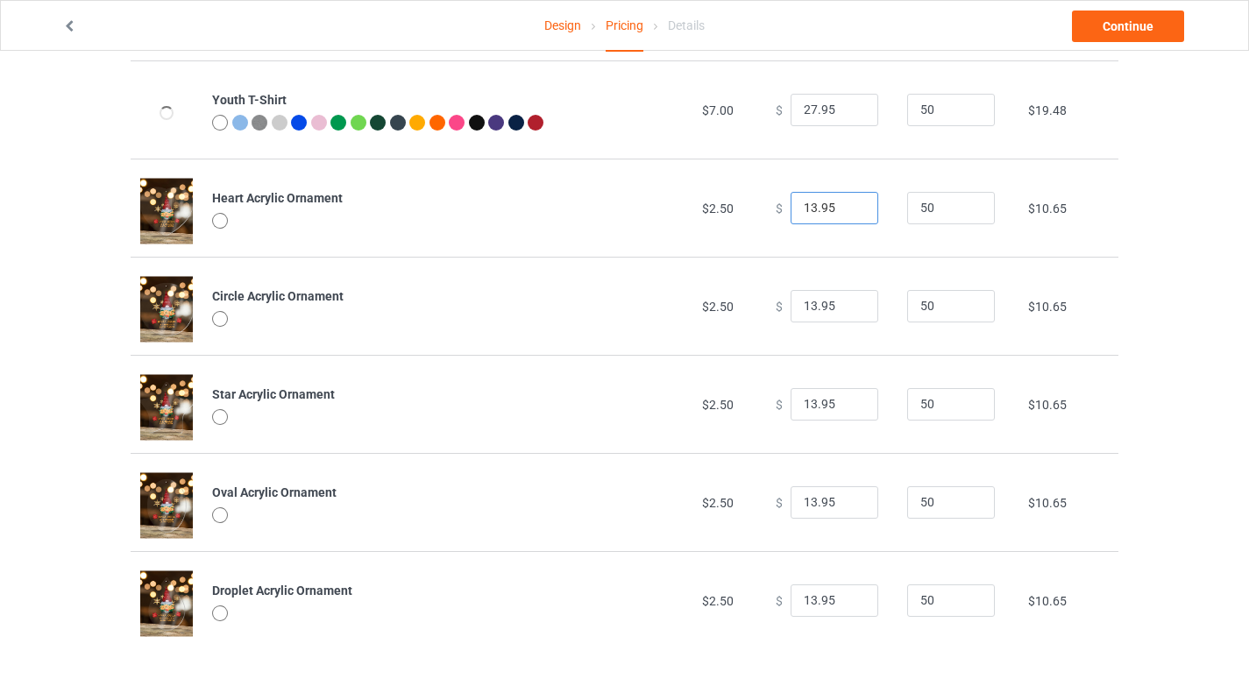
click at [806, 204] on input "13.95" at bounding box center [835, 208] width 88 height 33
type input "14.95"
click at [802, 306] on input "13.95" at bounding box center [835, 306] width 88 height 33
type input "14.95"
click at [801, 403] on input "13.95" at bounding box center [835, 404] width 88 height 33
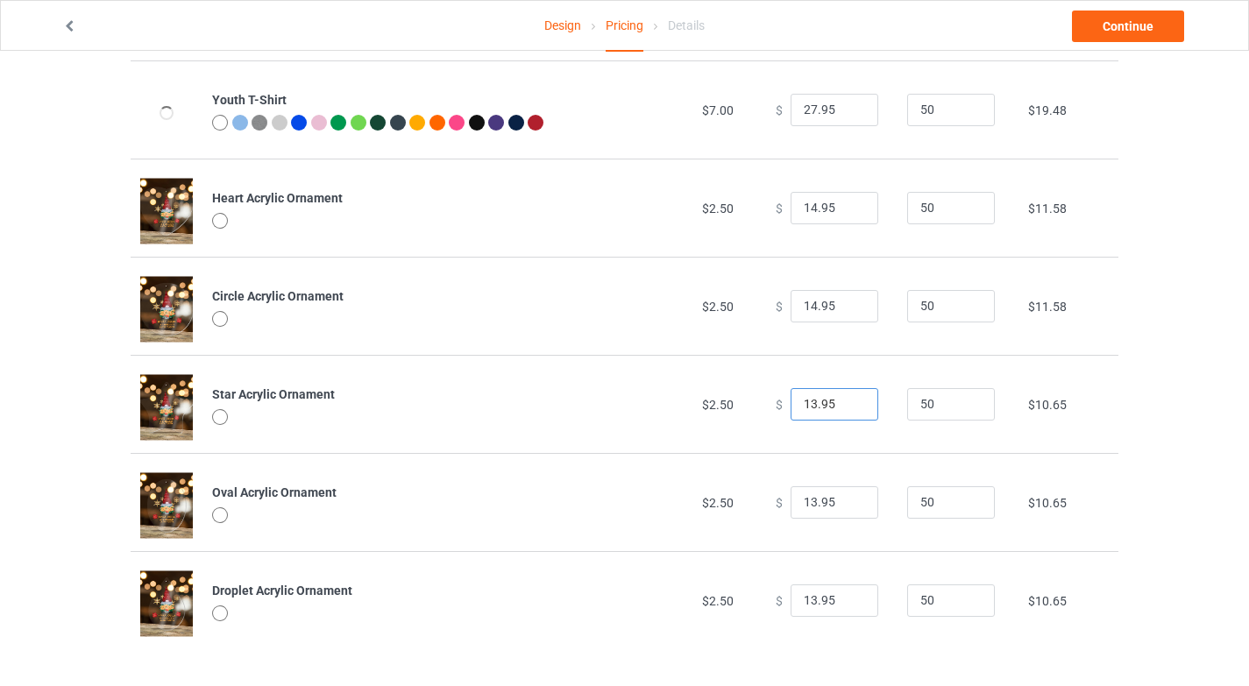
click at [806, 405] on input "13.95" at bounding box center [835, 404] width 88 height 33
type input "14.95"
click at [805, 502] on input "13.95" at bounding box center [835, 503] width 88 height 33
type input "14.95"
click at [806, 602] on input "13.95" at bounding box center [835, 601] width 88 height 33
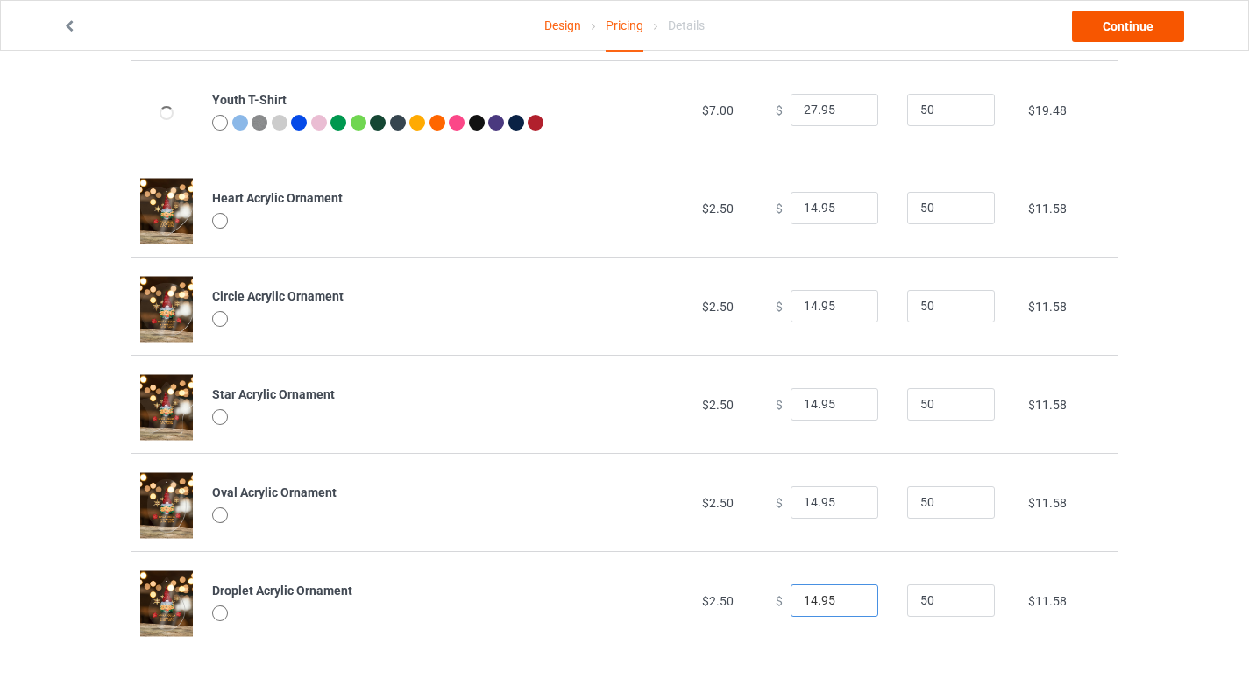
type input "14.95"
click at [1129, 22] on link "Continue" at bounding box center [1128, 27] width 112 height 32
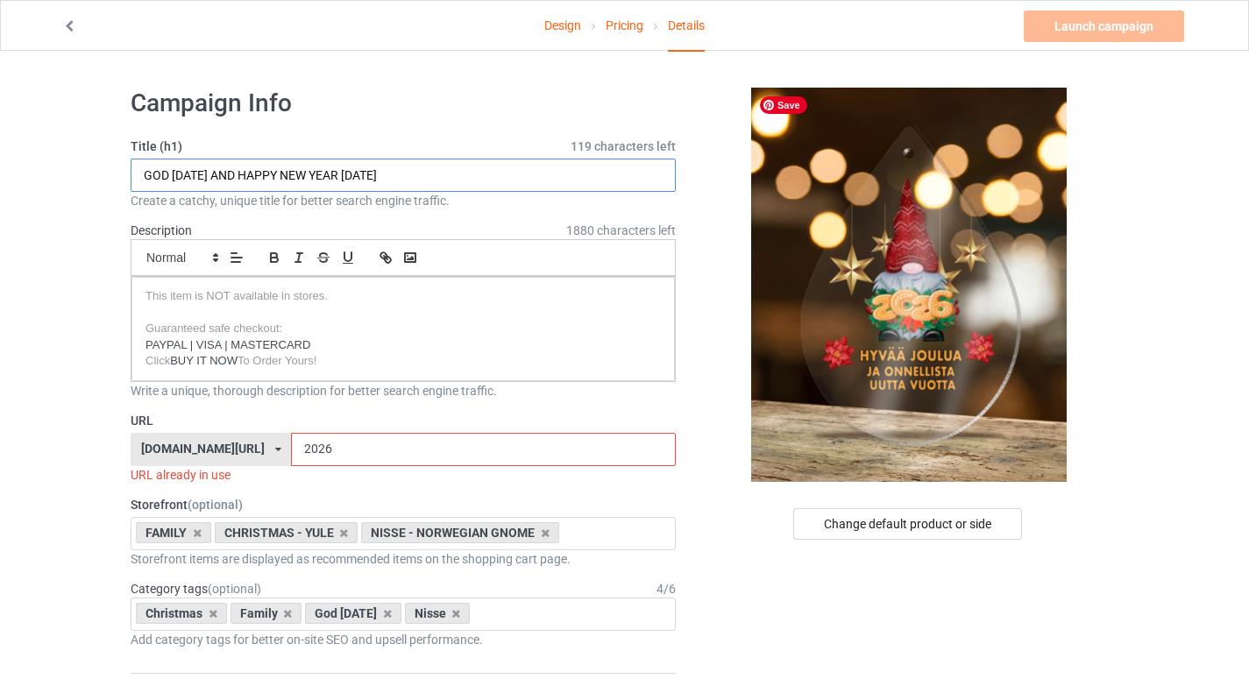
click at [144, 173] on input "GOD [DATE] AND HAPPY NEW YEAR [DATE]" at bounding box center [403, 175] width 545 height 33
type input "MERRY CHRISTMAS AND HAPPY NEW YEAR [DATE]"
click at [243, 454] on div "[DOMAIN_NAME][URL] [DOMAIN_NAME][URL] [DOMAIN_NAME][URL] [DOMAIN_NAME][URL] [DO…" at bounding box center [211, 449] width 160 height 33
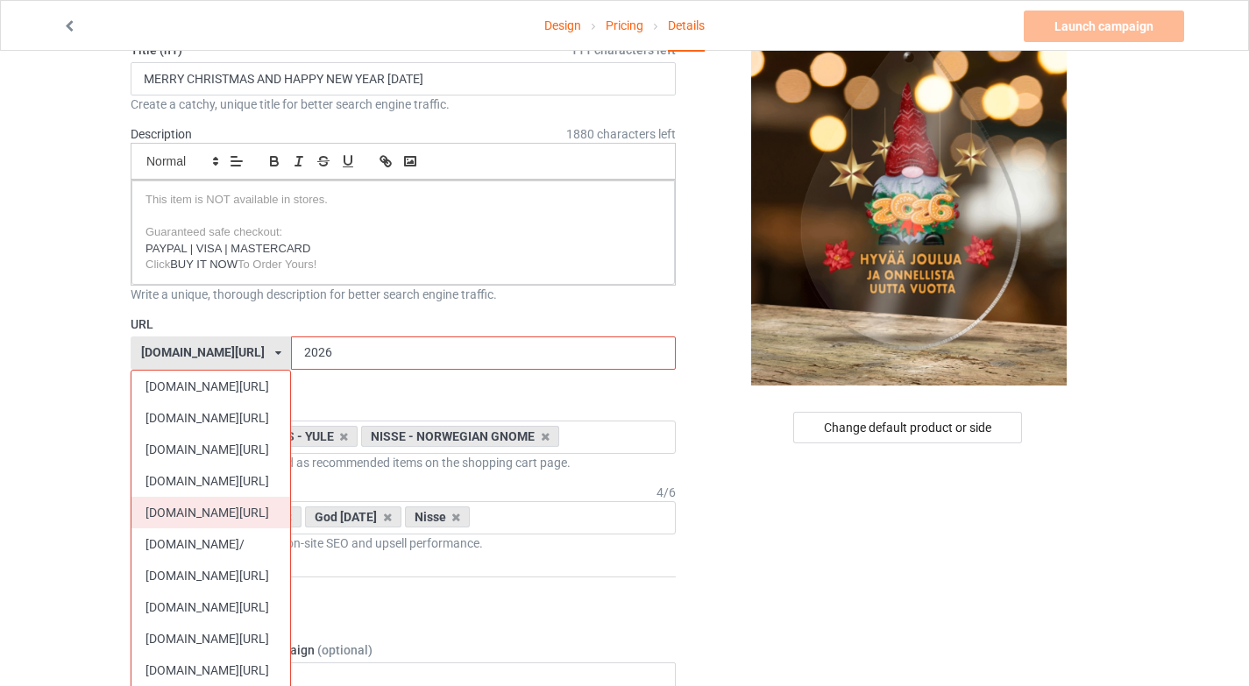
scroll to position [104, 0]
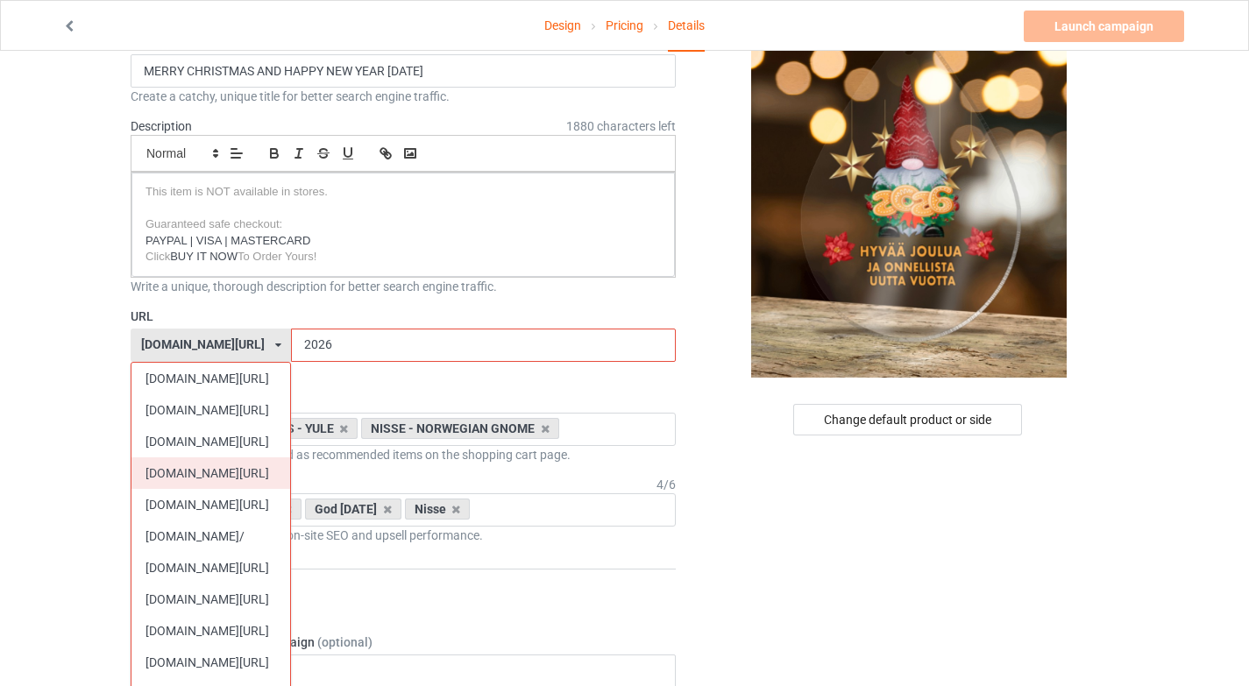
click at [221, 481] on div "[DOMAIN_NAME][URL]" at bounding box center [211, 474] width 159 height 32
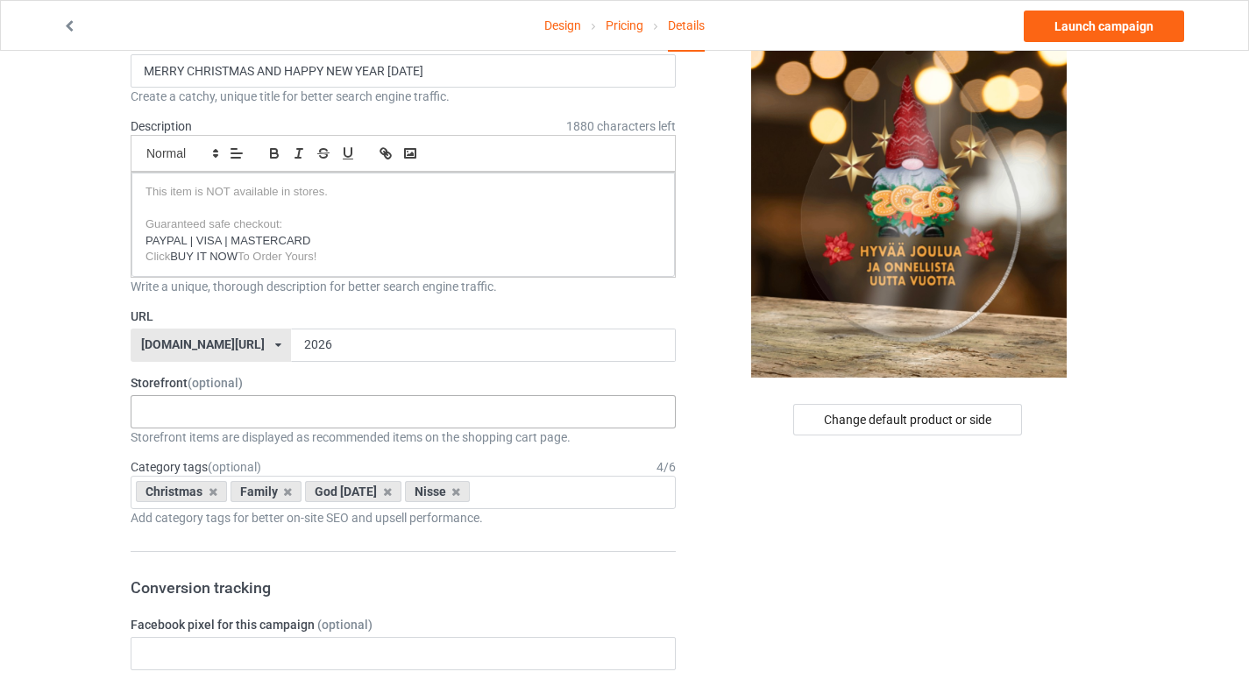
click at [268, 416] on div "SISU CHRISTMAS SALE OFLINE FINNISH CHRISTMAS FINNISH HERITAGE FINNISH FUNNY FIN…" at bounding box center [403, 411] width 545 height 33
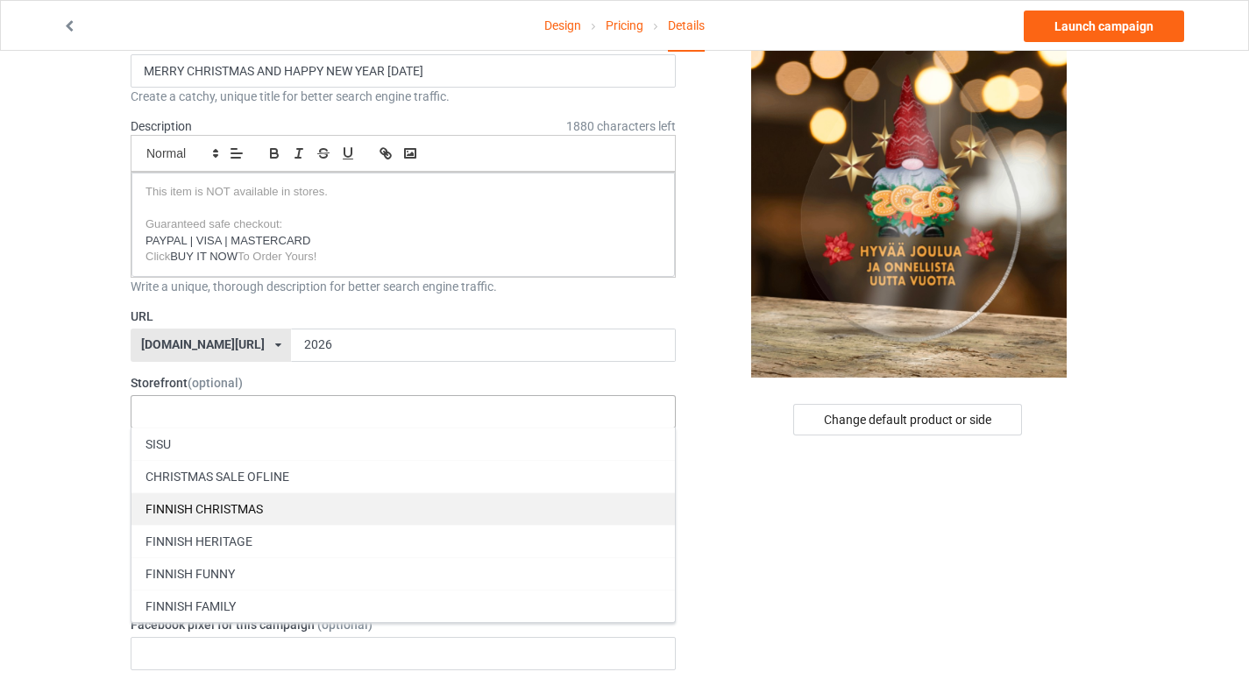
click at [256, 503] on div "FINNISH CHRISTMAS" at bounding box center [404, 509] width 544 height 32
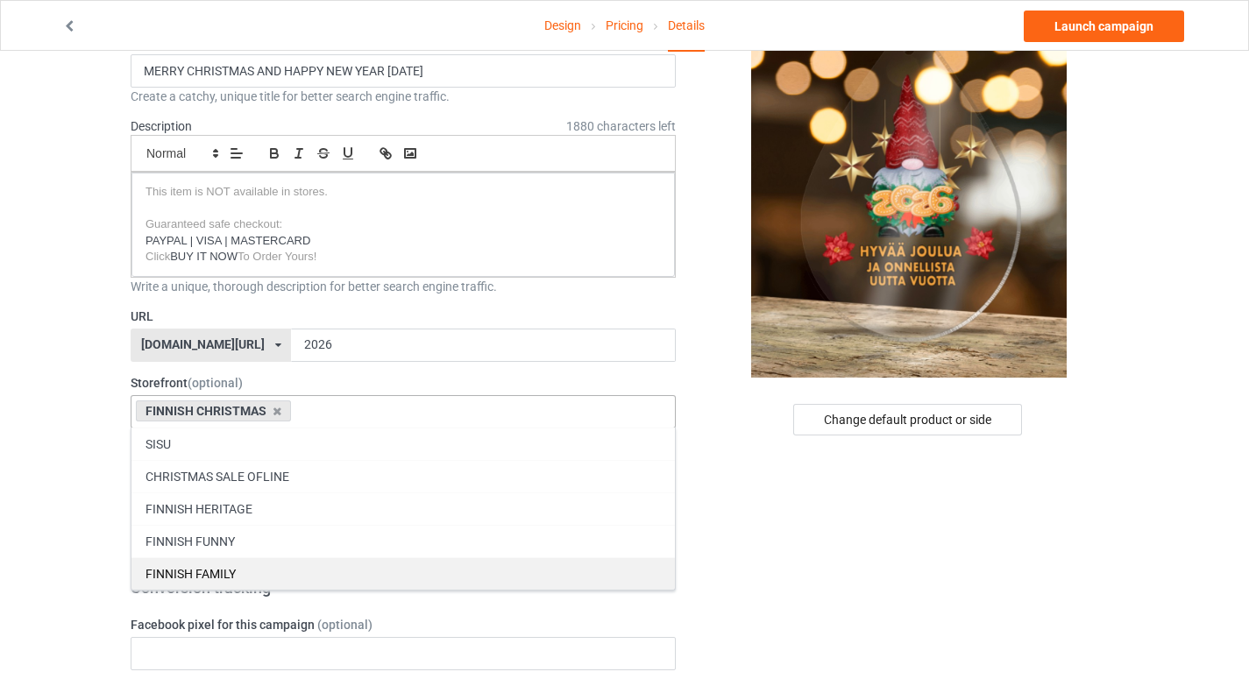
click at [247, 576] on div "FINNISH FAMILY" at bounding box center [404, 574] width 544 height 32
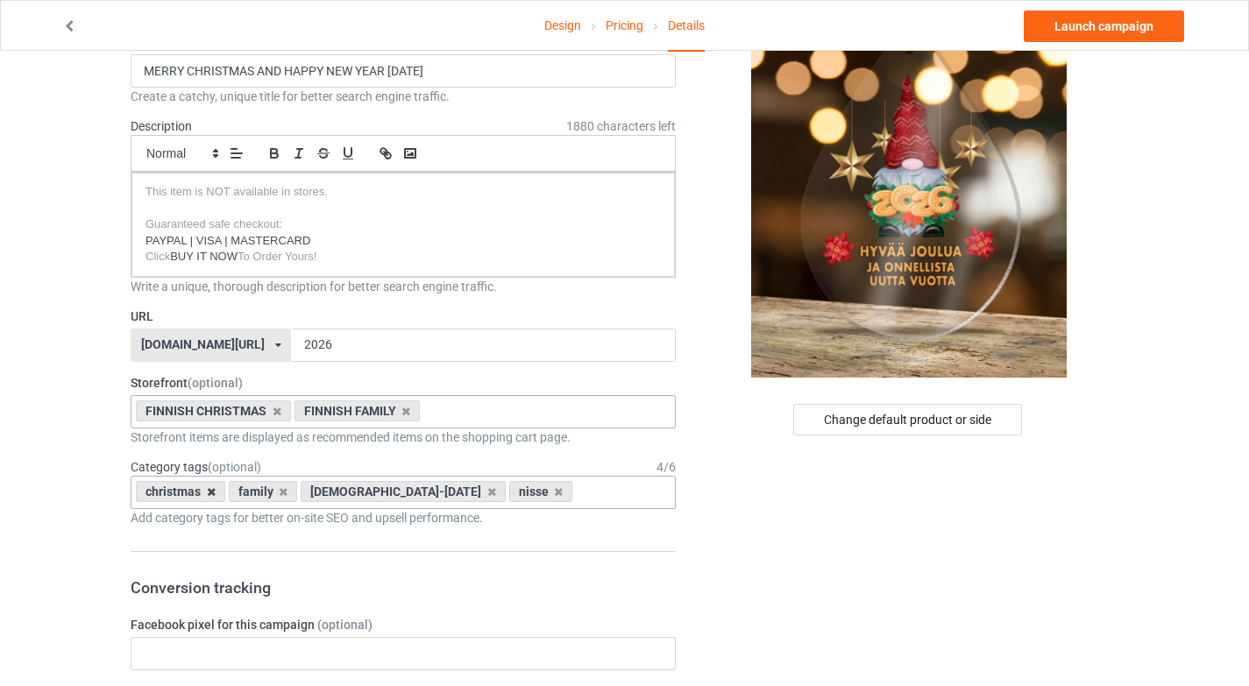
click at [211, 492] on icon at bounding box center [211, 492] width 9 height 11
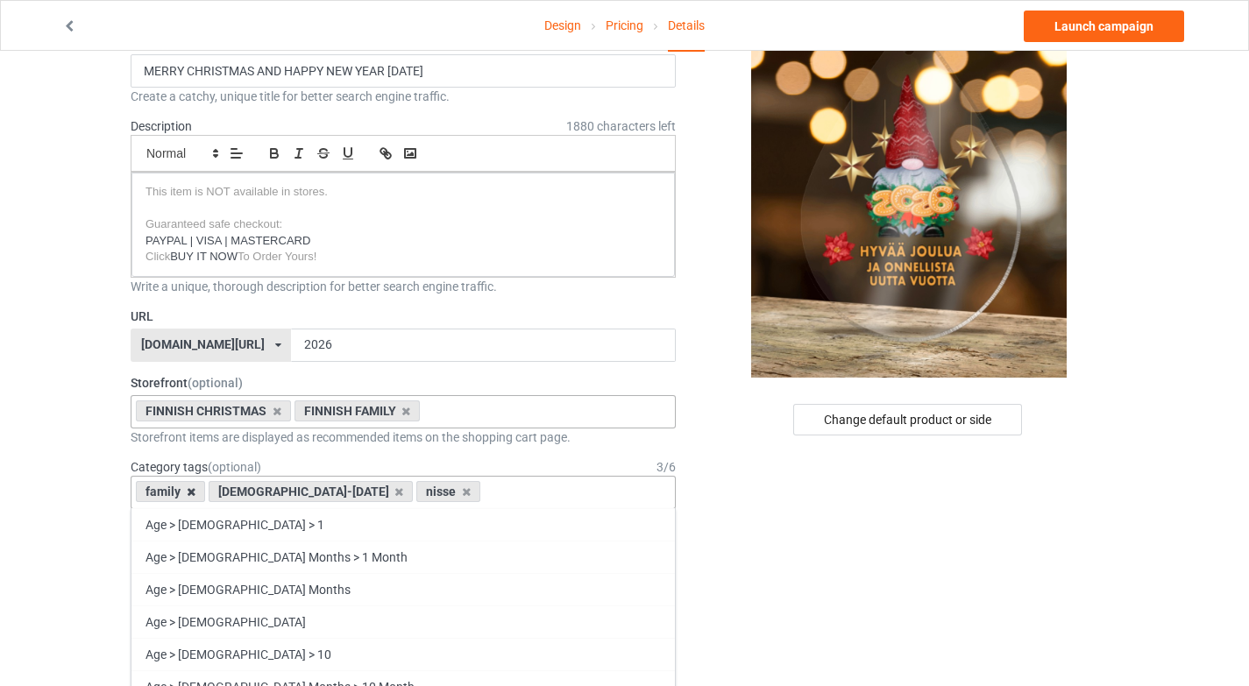
click at [190, 491] on icon at bounding box center [191, 492] width 9 height 11
click at [323, 490] on icon at bounding box center [327, 492] width 9 height 11
click at [187, 497] on div "nisse" at bounding box center [168, 491] width 64 height 21
click at [189, 491] on div "nisse" at bounding box center [168, 491] width 64 height 21
click at [188, 493] on icon at bounding box center [185, 492] width 9 height 11
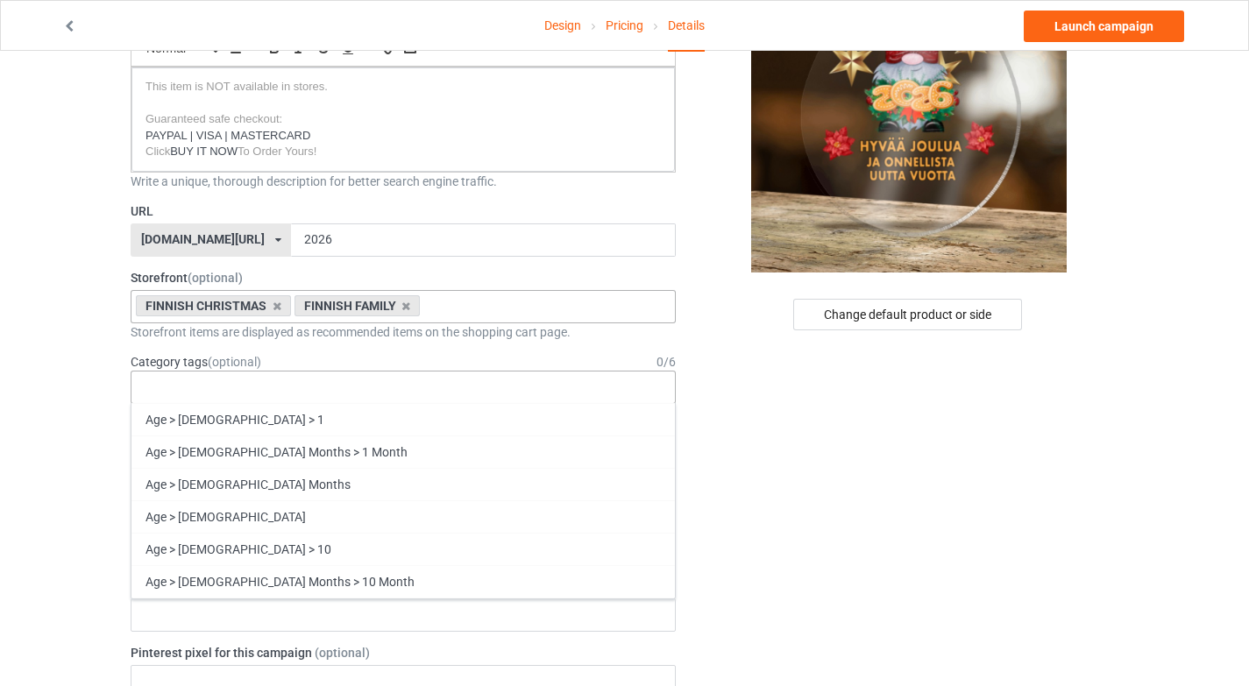
scroll to position [76525, 0]
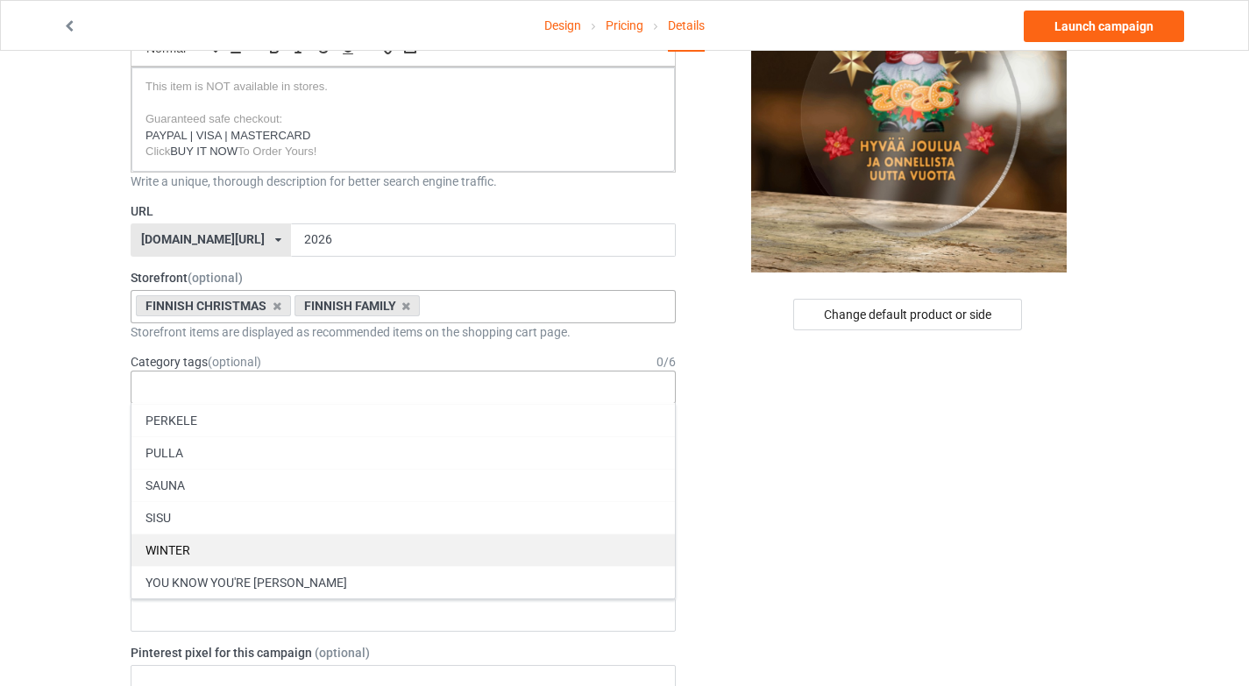
click at [335, 547] on div "WINTER" at bounding box center [404, 550] width 544 height 32
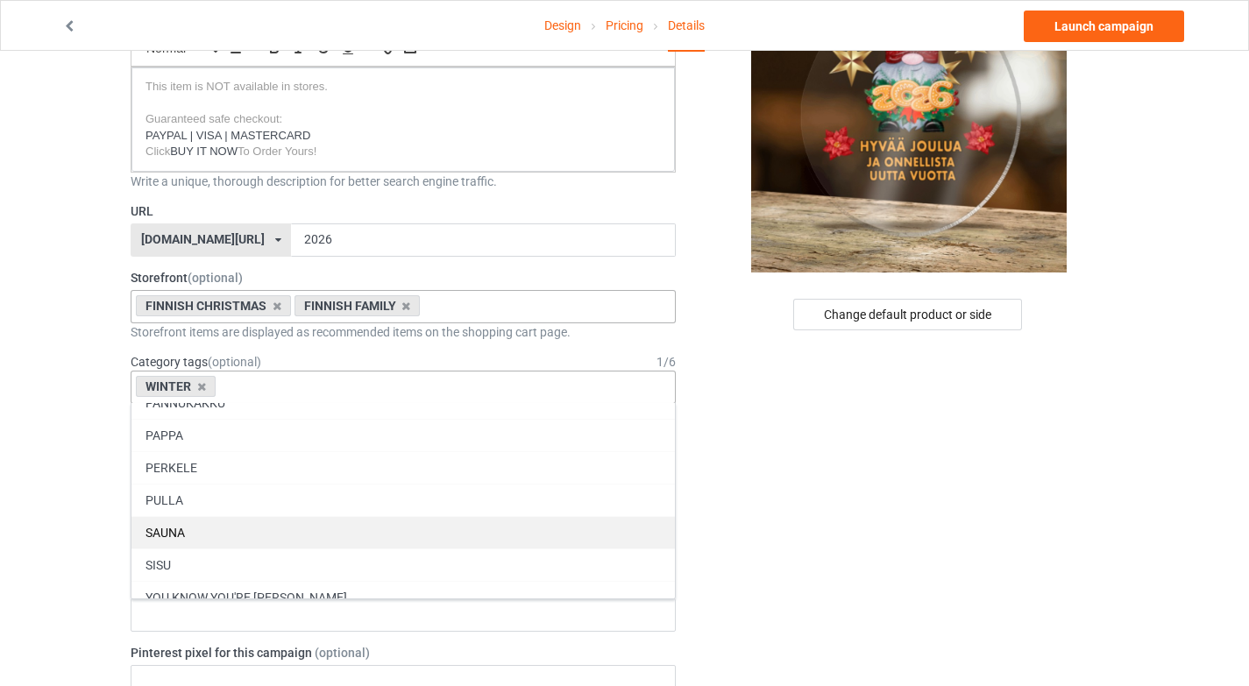
scroll to position [76492, 0]
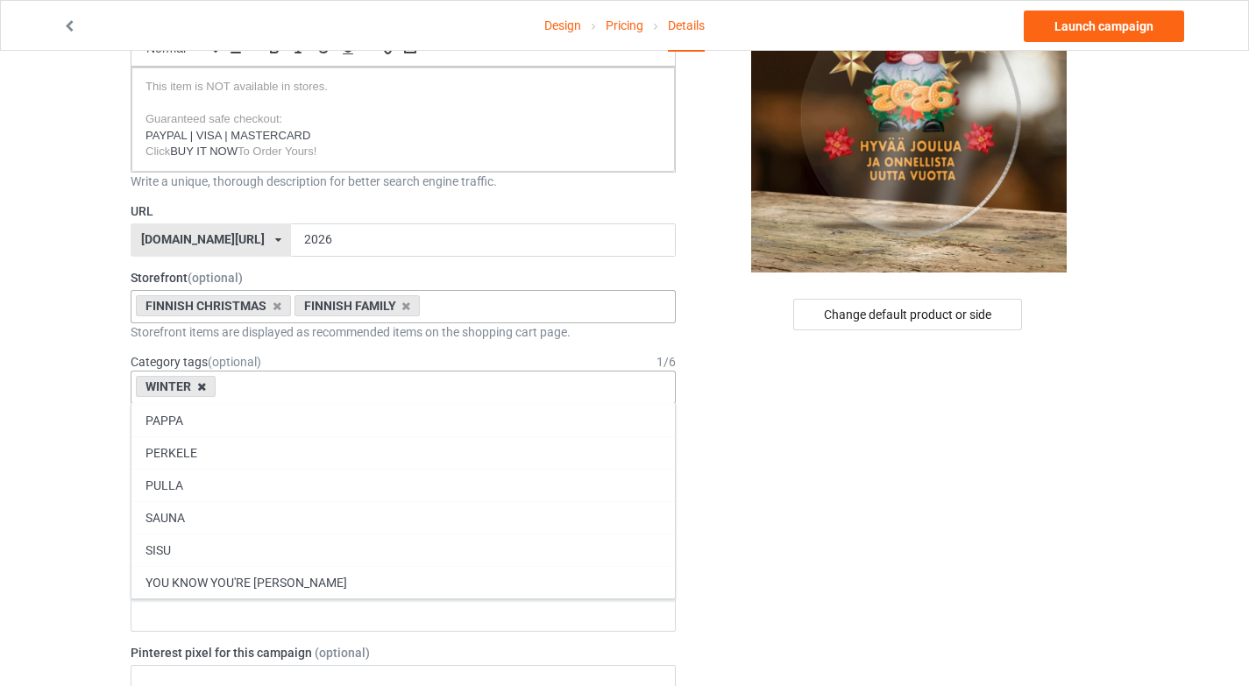
click at [197, 387] on icon at bounding box center [201, 386] width 9 height 11
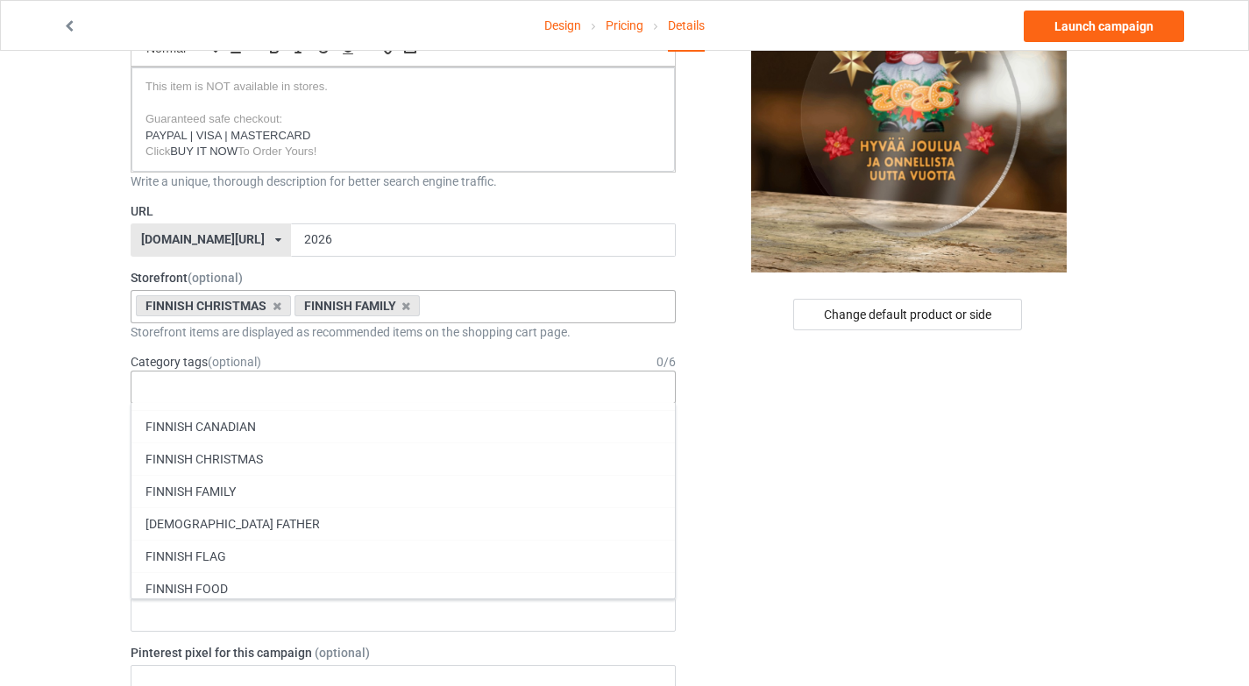
scroll to position [75751, 0]
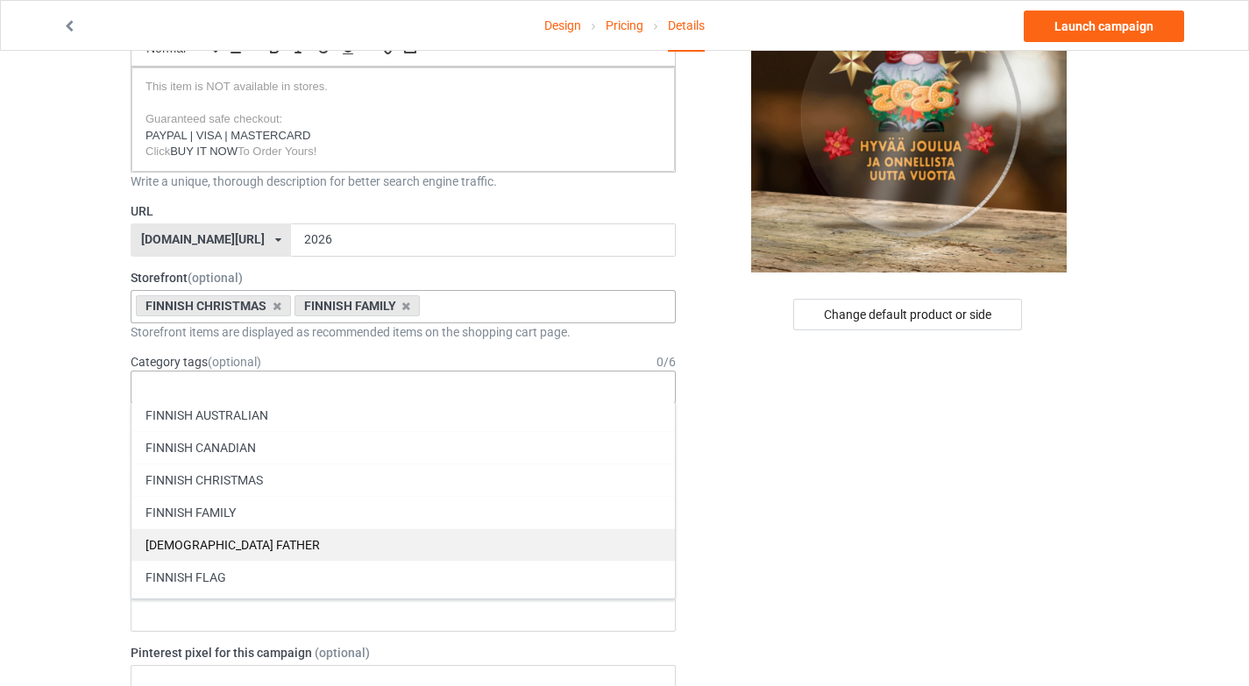
click at [320, 512] on div "FINNISH FAMILY" at bounding box center [404, 512] width 544 height 32
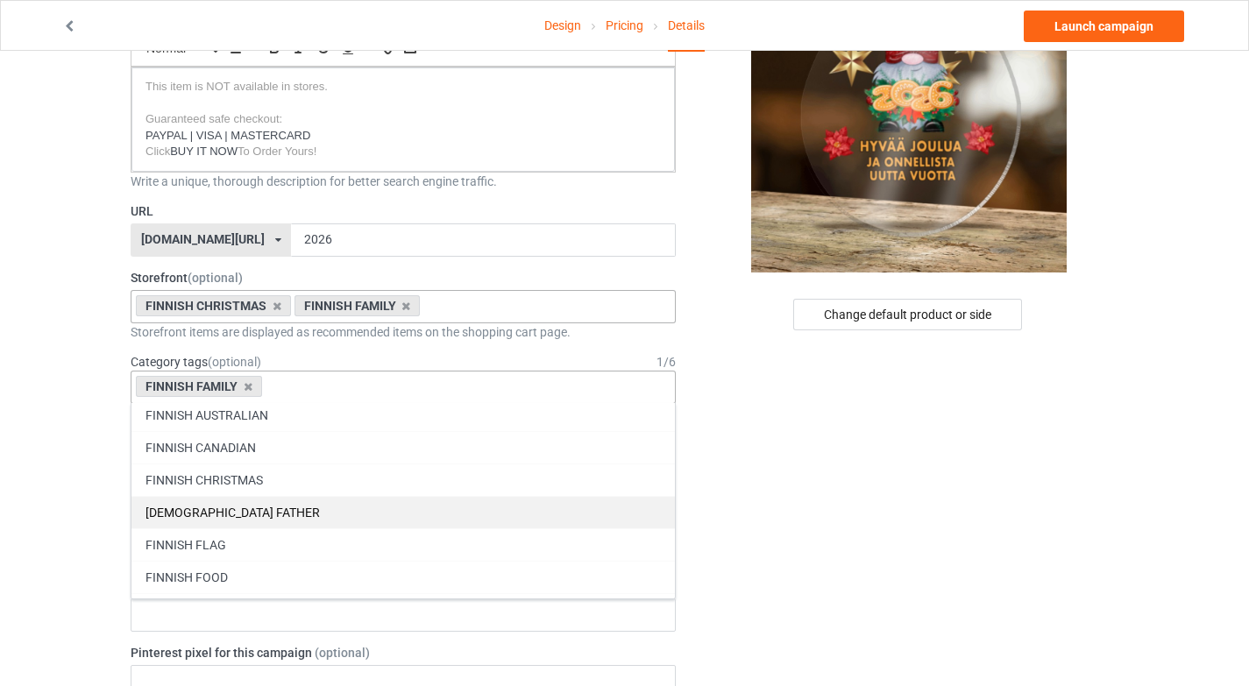
click at [328, 482] on div "FINNISH CHRISTMAS" at bounding box center [404, 480] width 544 height 32
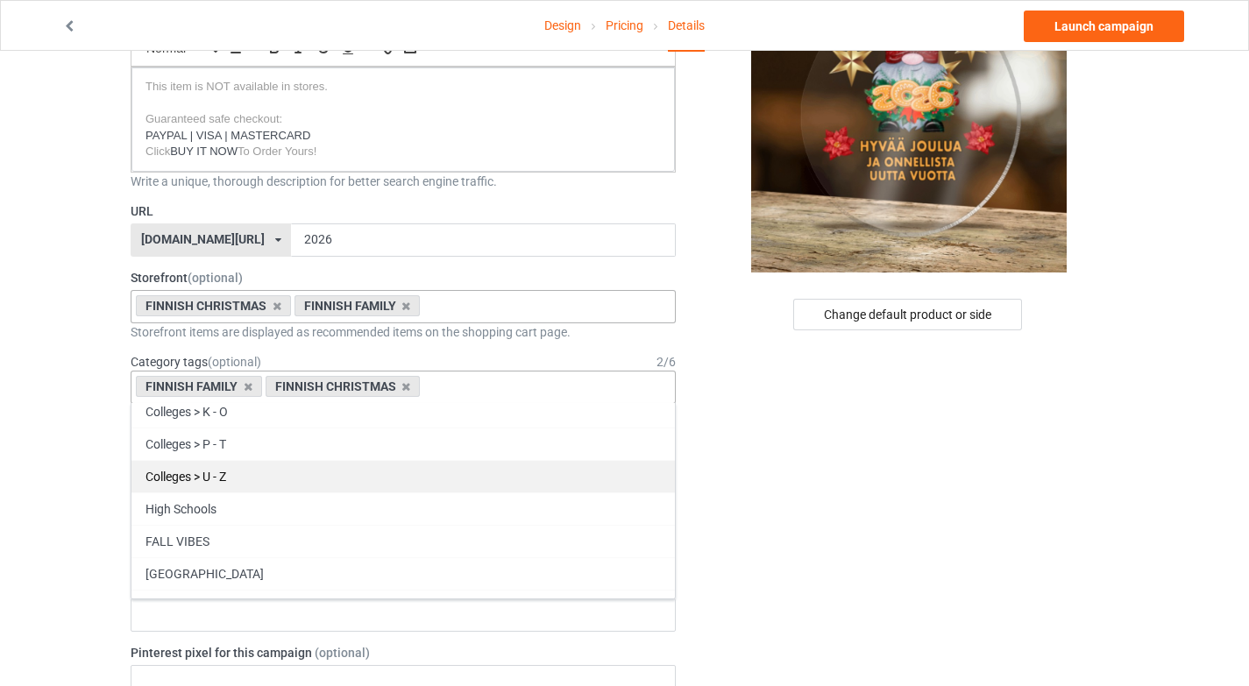
scroll to position [75461, 0]
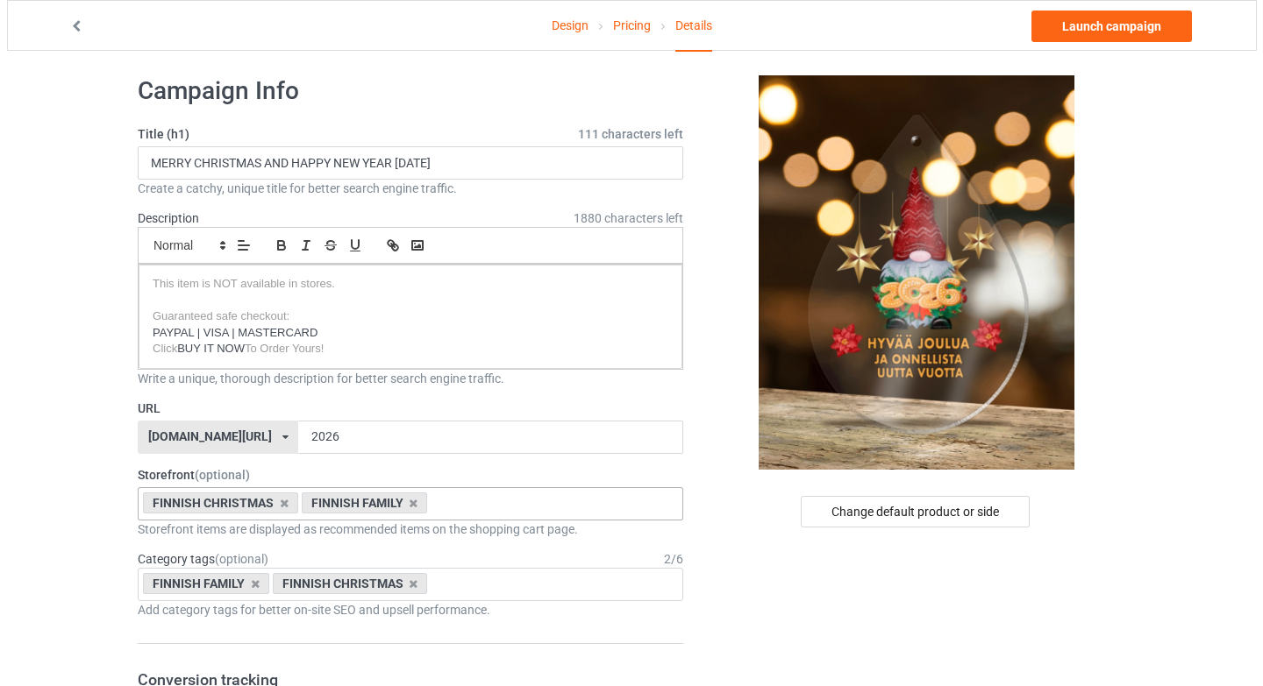
scroll to position [0, 0]
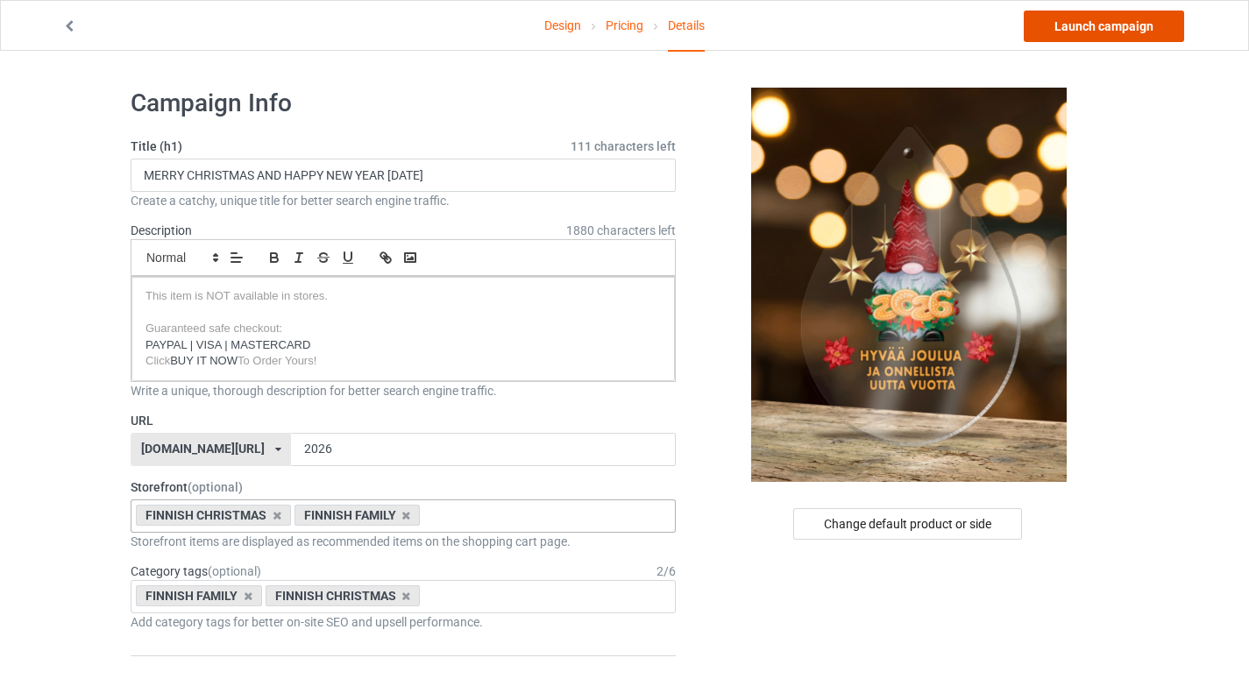
click at [1122, 29] on link "Launch campaign" at bounding box center [1104, 27] width 160 height 32
